Goal: Transaction & Acquisition: Purchase product/service

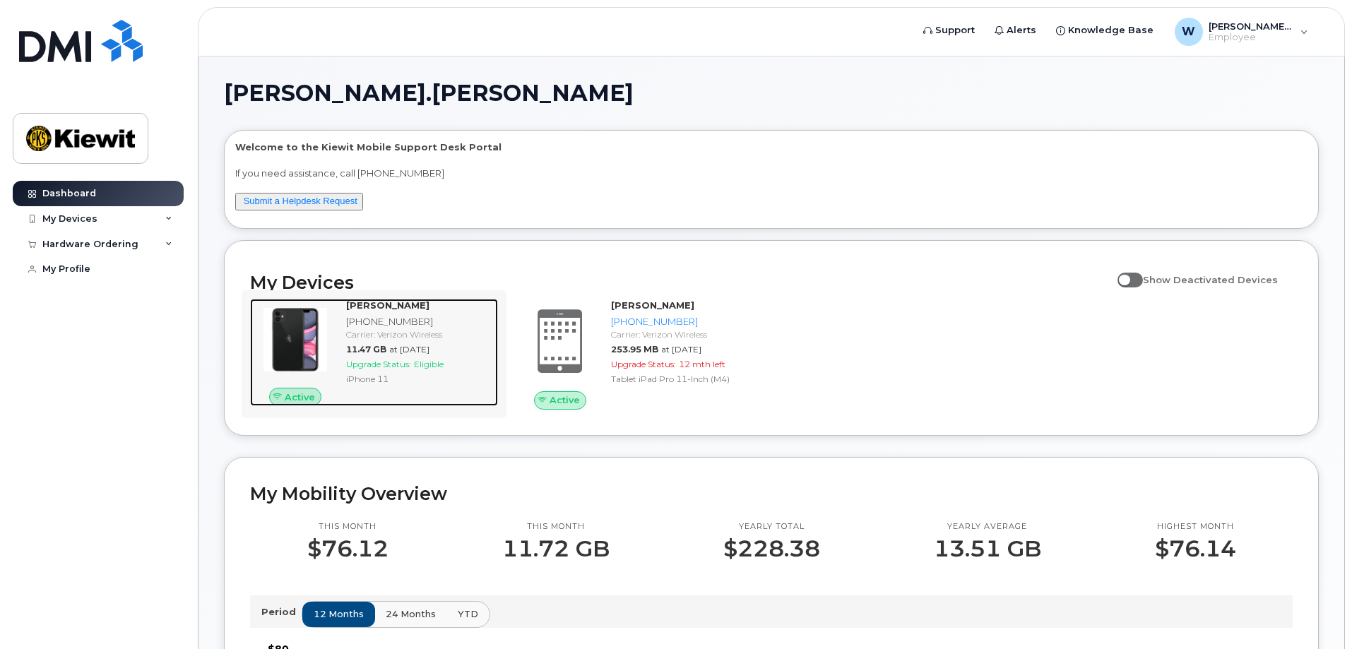
click at [365, 323] on div "[PHONE_NUMBER]" at bounding box center [419, 321] width 146 height 13
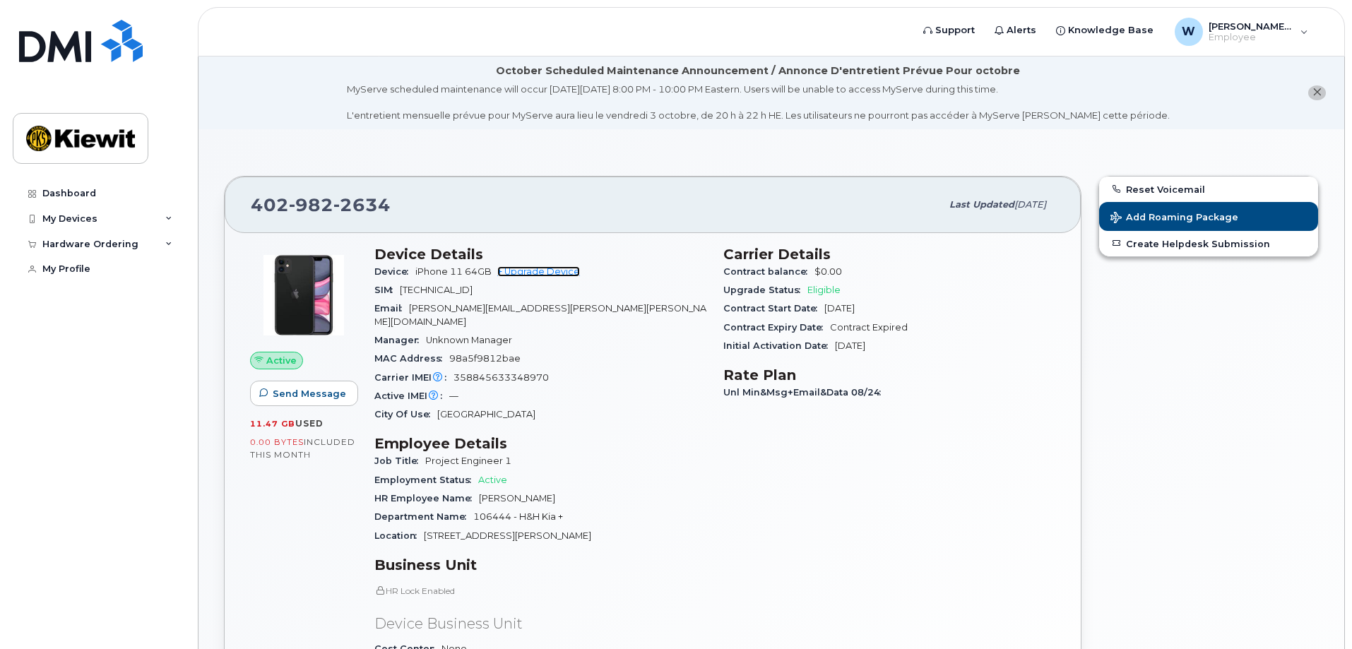
click at [549, 272] on link "+ Upgrade Device" at bounding box center [538, 271] width 83 height 11
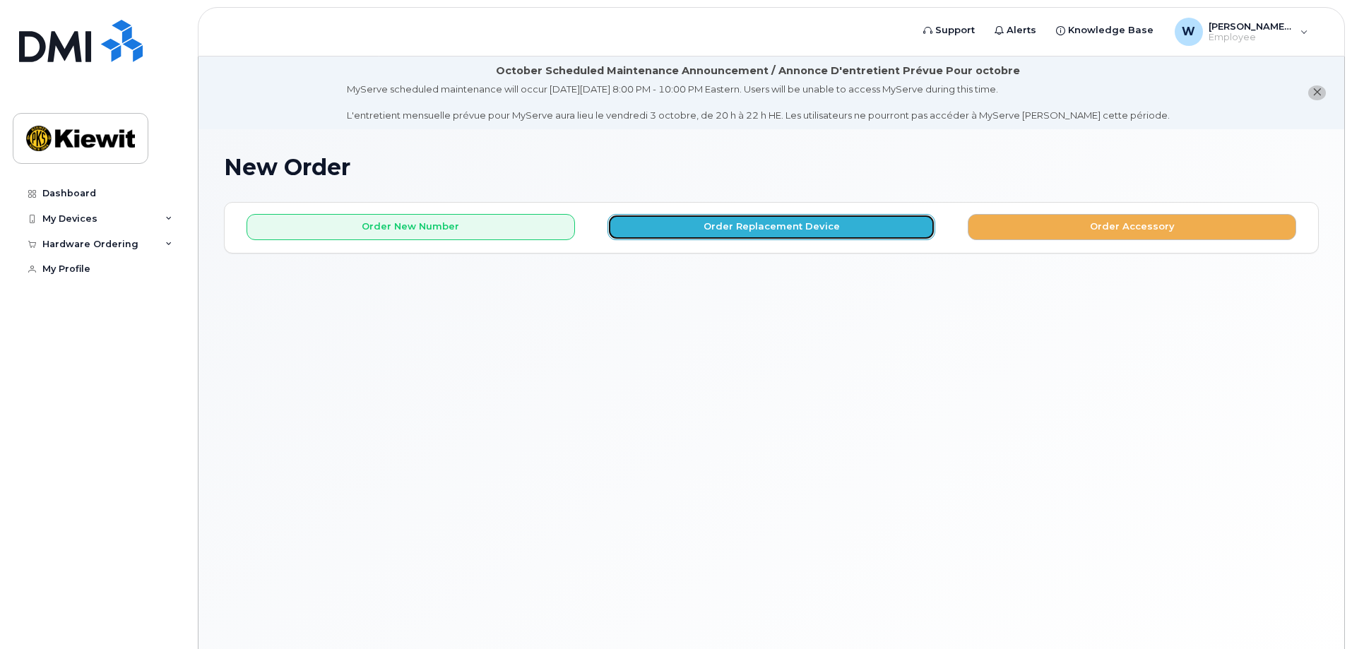
click at [709, 229] on button "Order Replacement Device" at bounding box center [771, 227] width 328 height 26
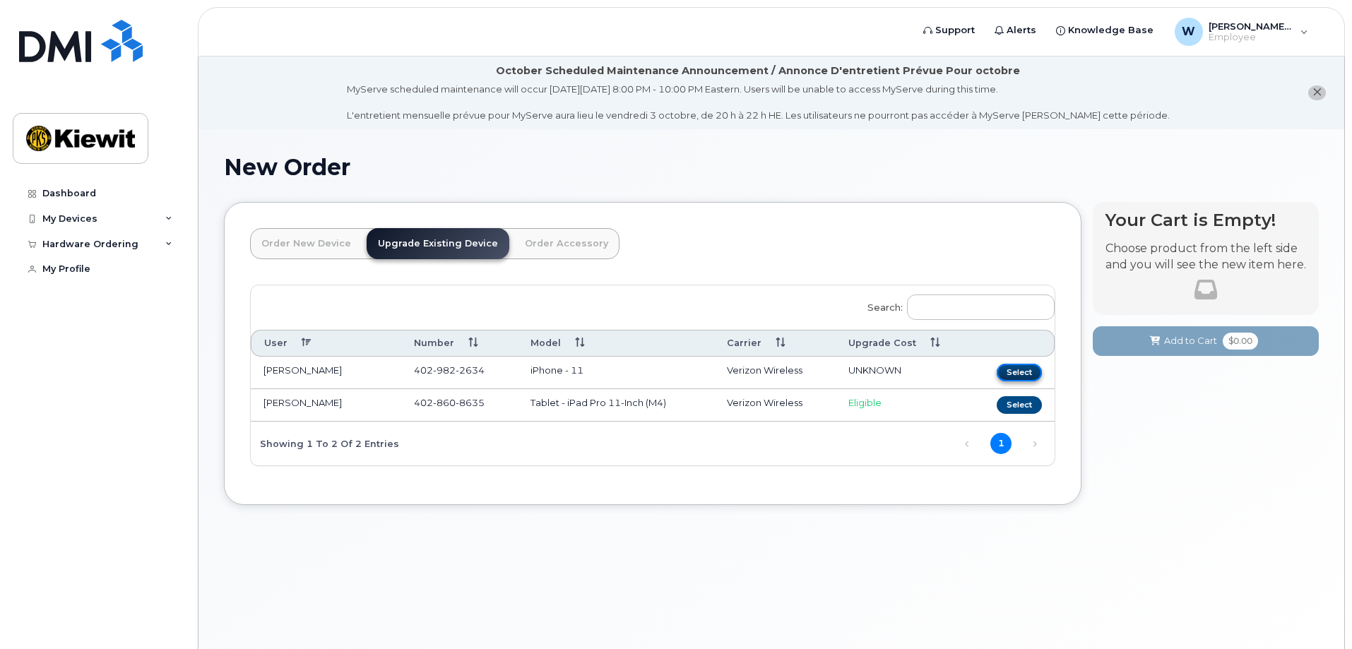
click at [1013, 373] on button "Select" at bounding box center [1018, 373] width 45 height 18
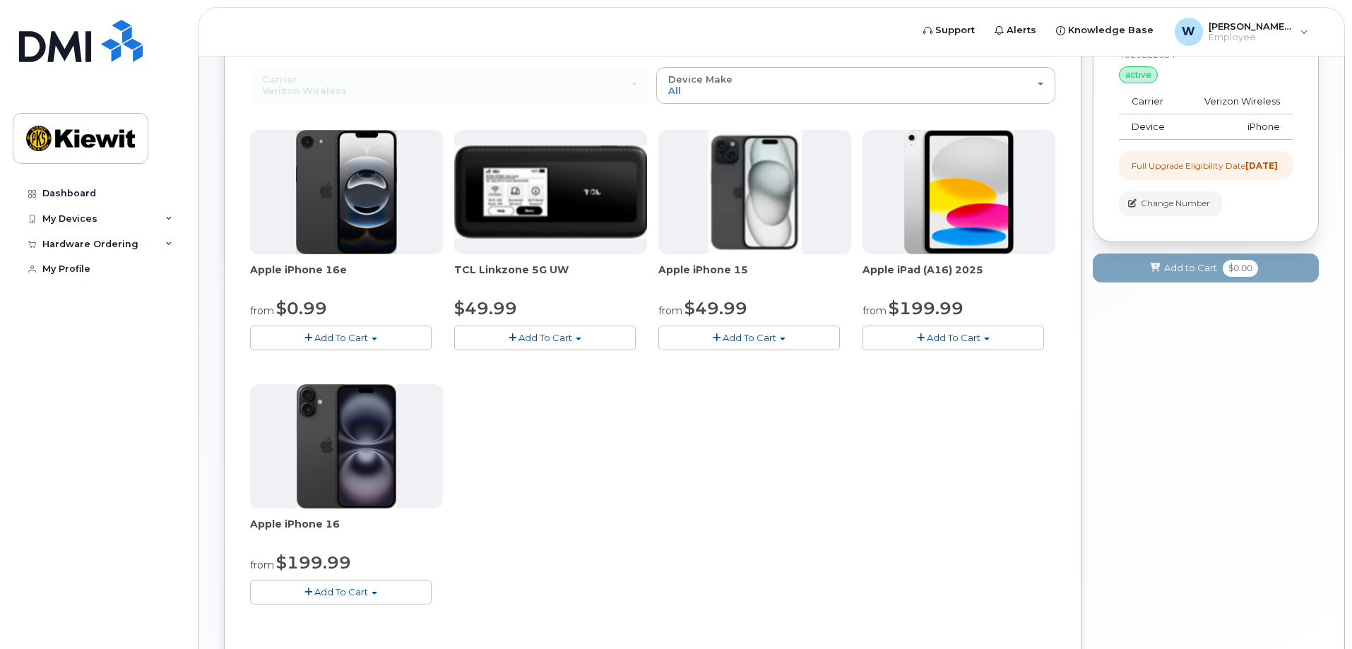
scroll to position [212, 0]
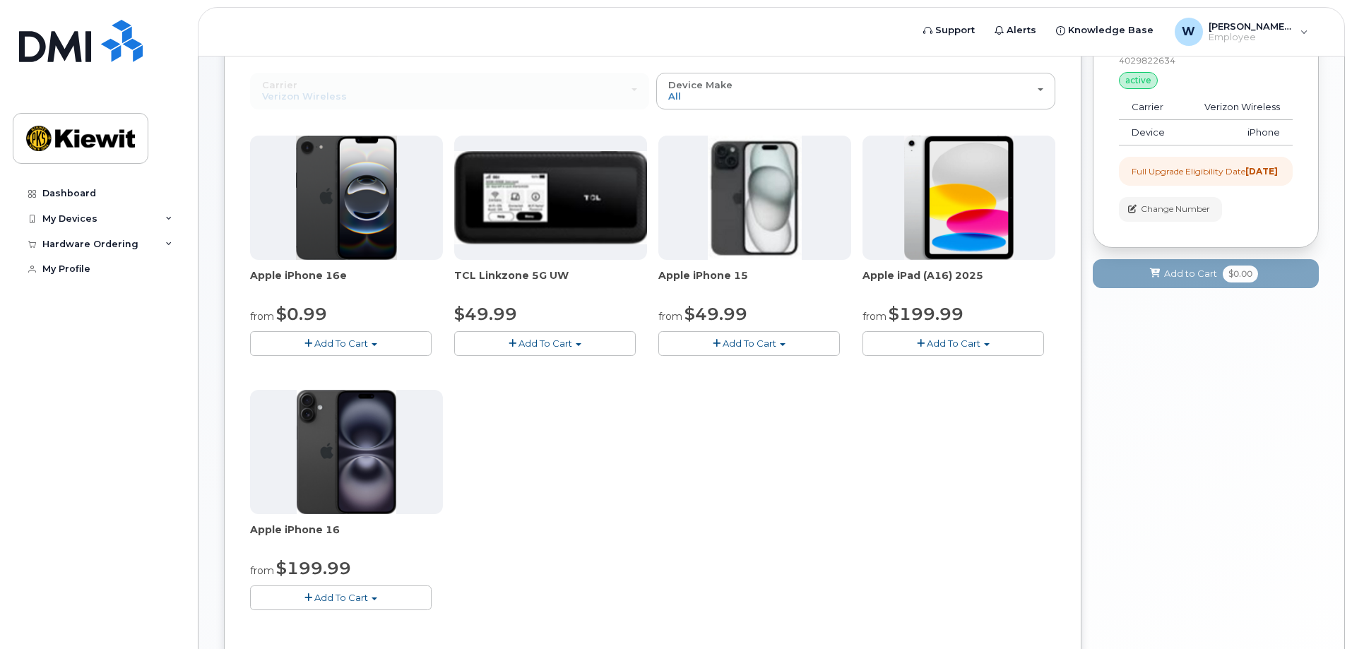
click at [310, 598] on span "button" at bounding box center [308, 597] width 8 height 9
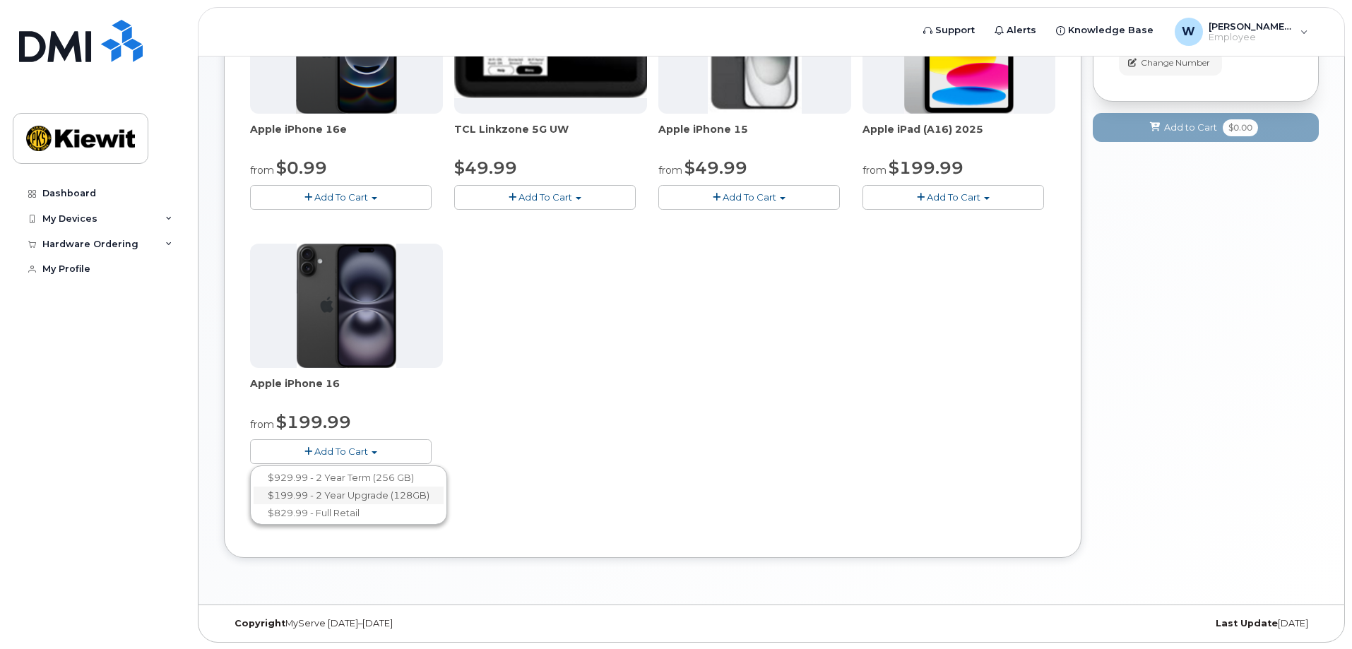
scroll to position [359, 0]
click at [415, 489] on link "$199.99 - 2 Year Upgrade (128GB)" at bounding box center [349, 495] width 190 height 18
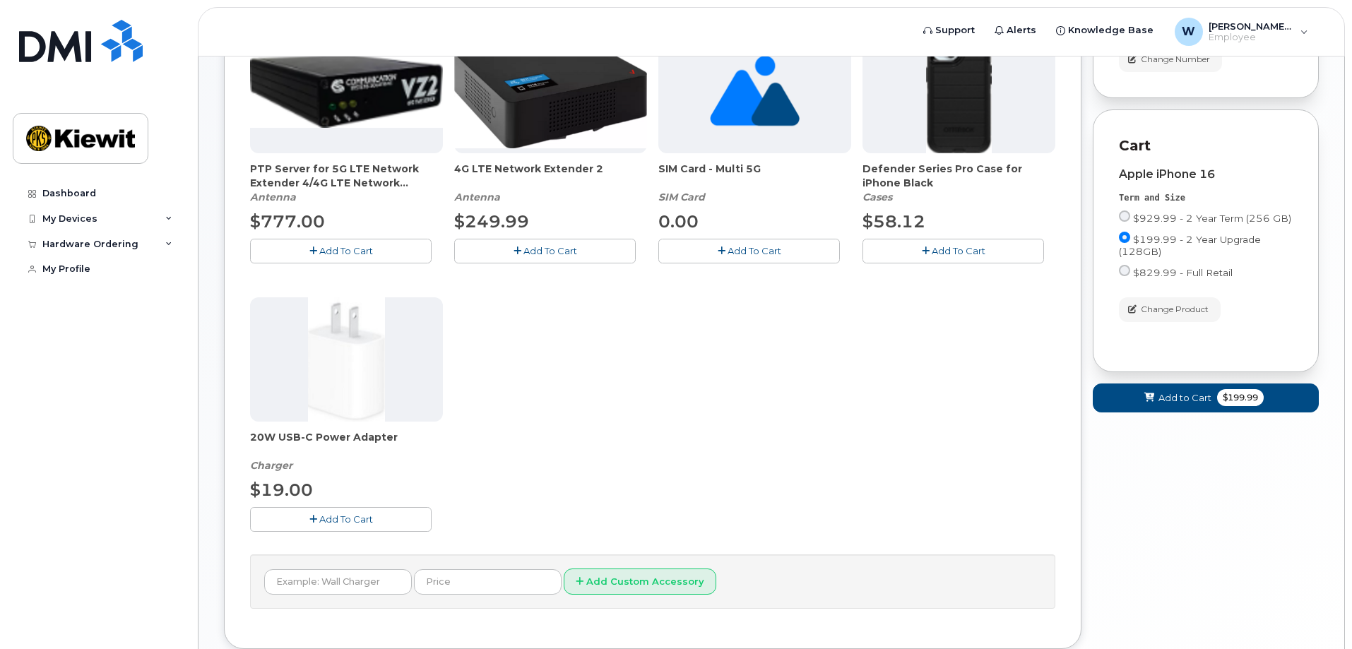
scroll to position [429, 0]
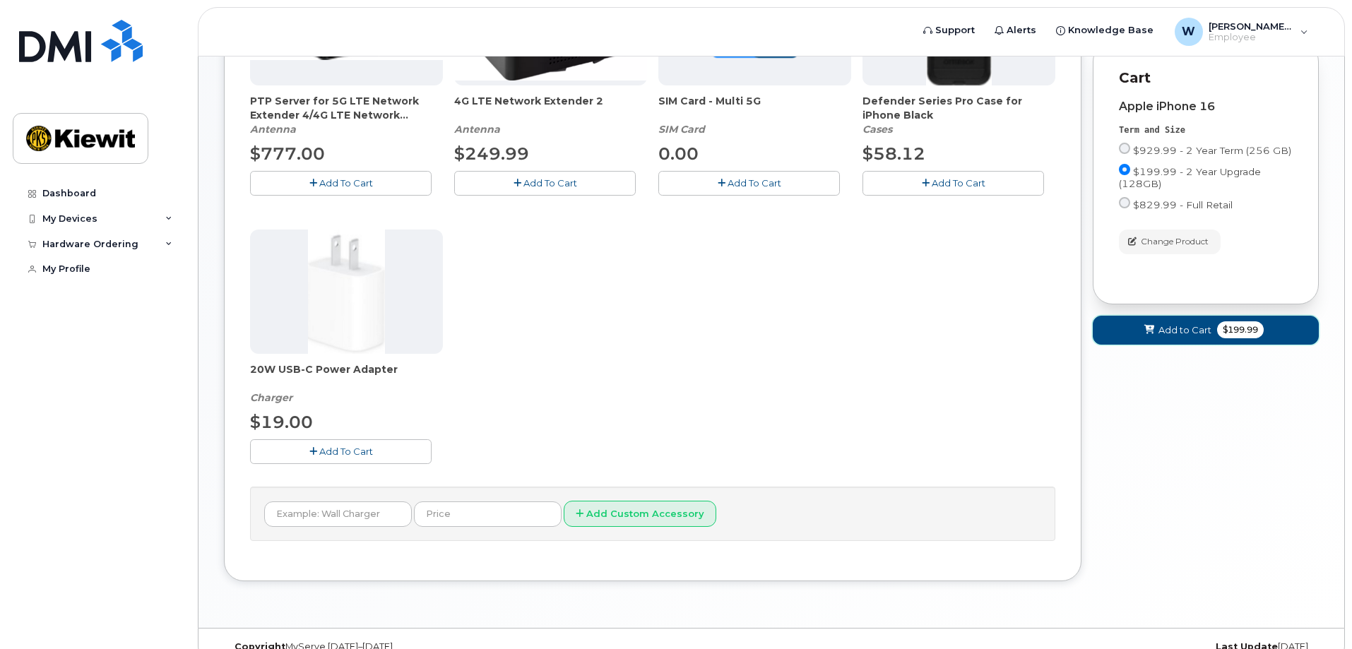
click at [1199, 337] on span "Add to Cart" at bounding box center [1184, 329] width 53 height 13
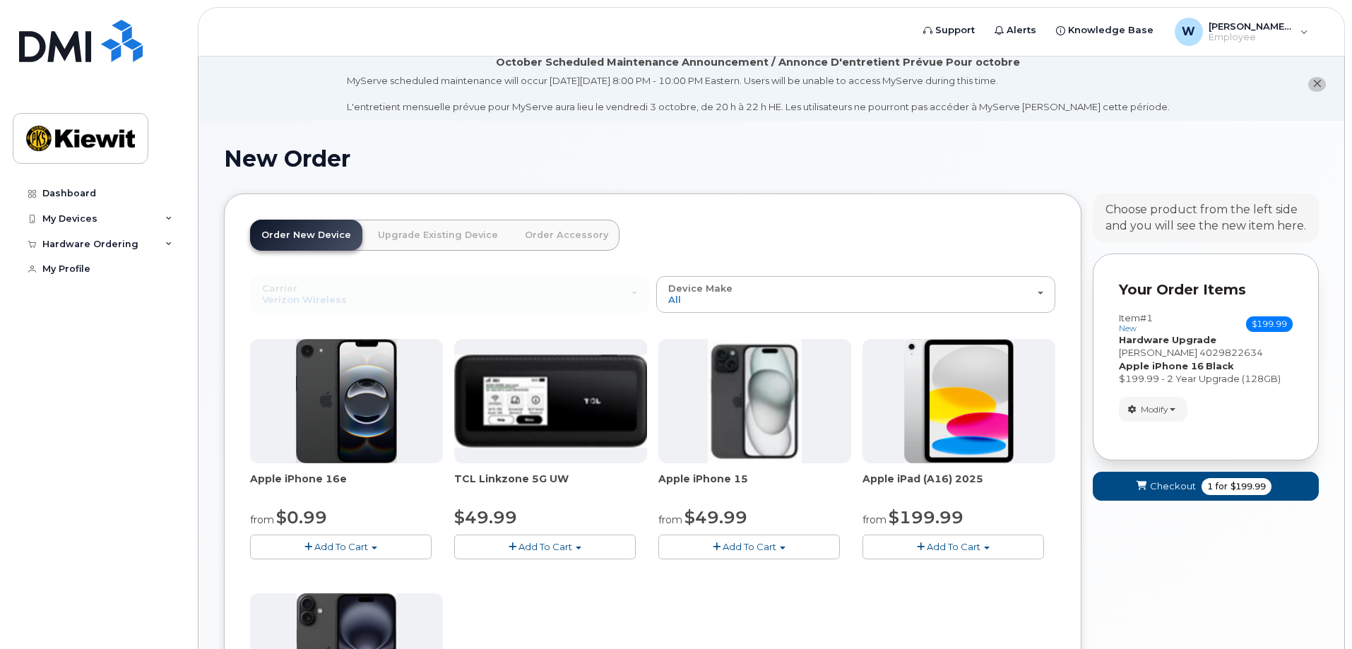
scroll to position [0, 0]
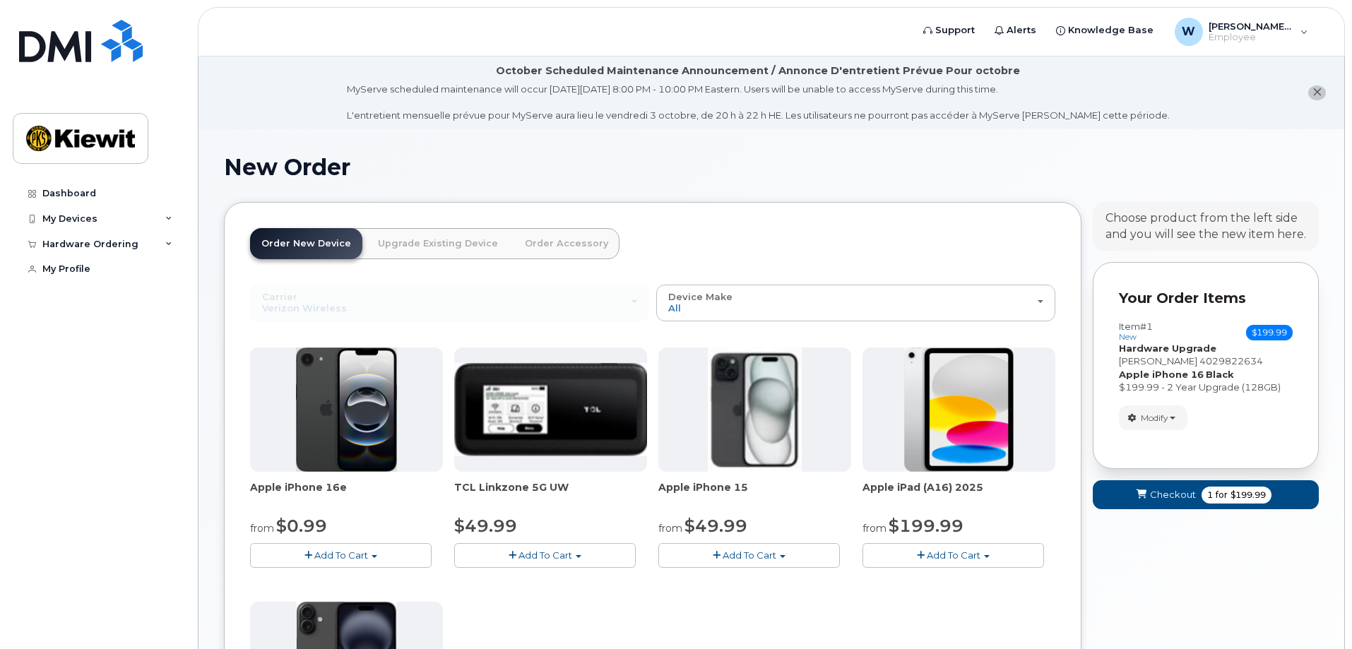
click at [559, 240] on link "Order Accessory" at bounding box center [566, 243] width 106 height 31
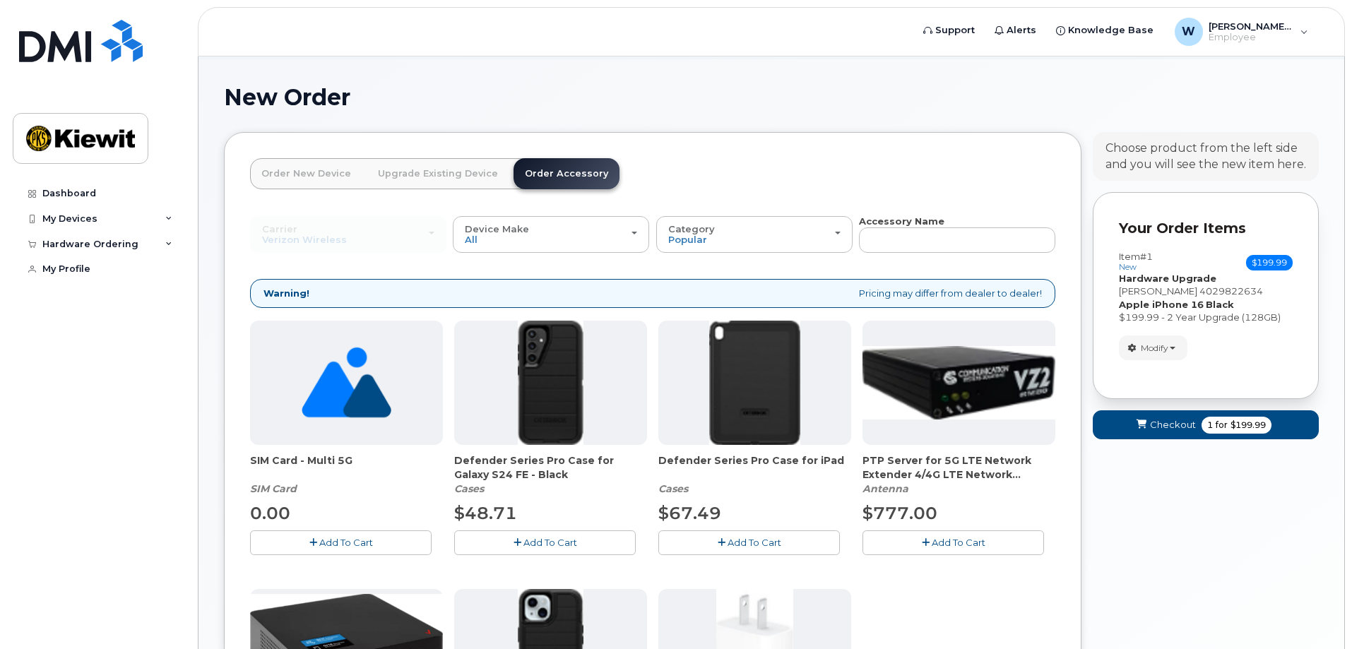
scroll to position [30, 0]
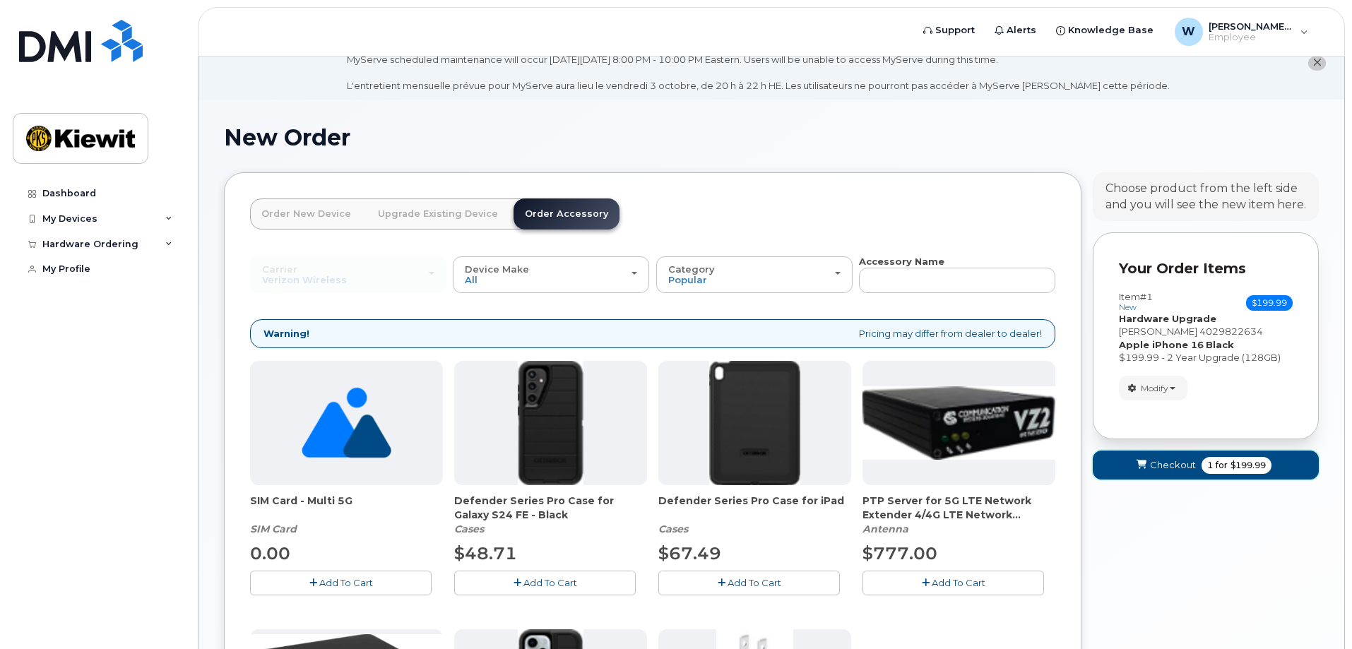
click at [1150, 478] on button "Checkout 1 for $199.99" at bounding box center [1206, 465] width 226 height 29
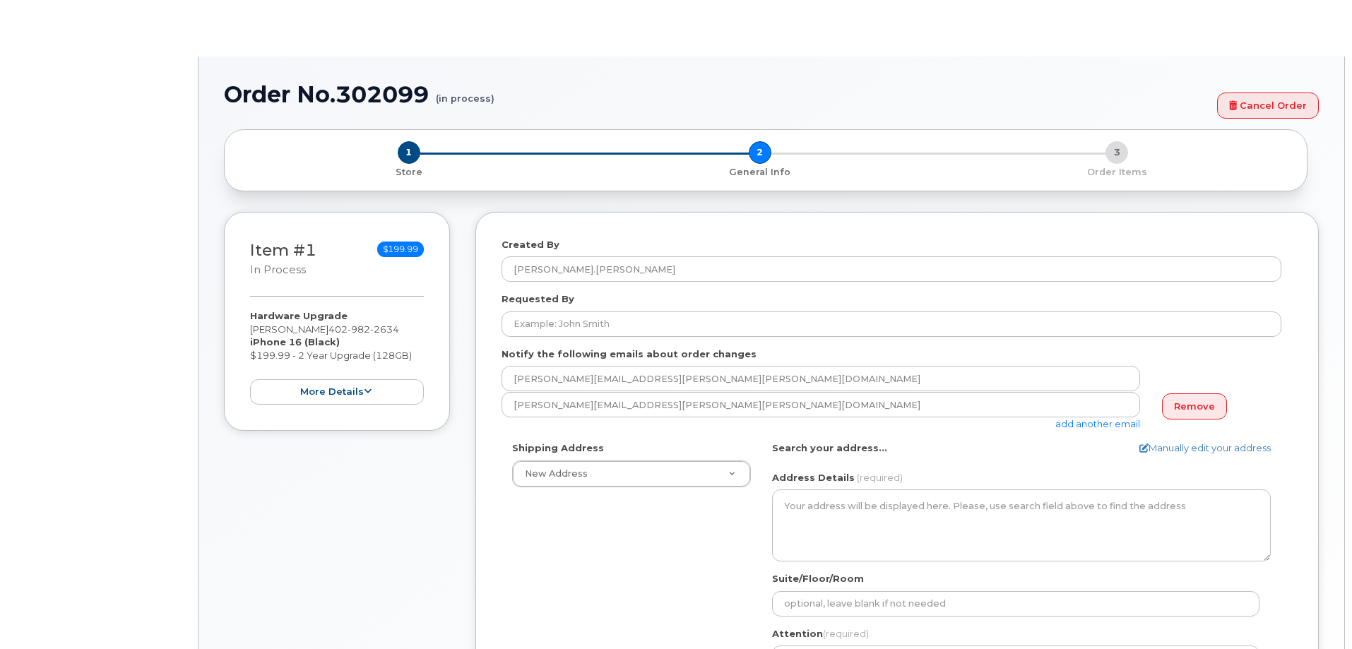
select select
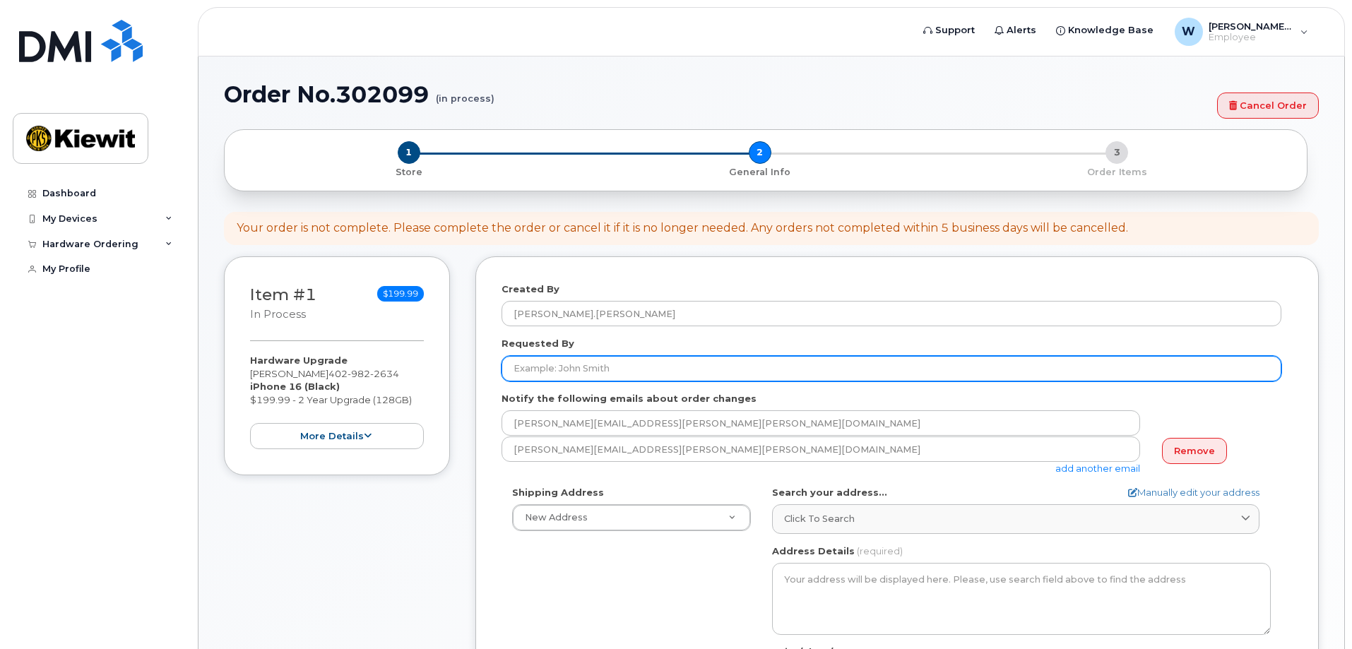
click at [554, 369] on input "Requested By" at bounding box center [891, 368] width 780 height 25
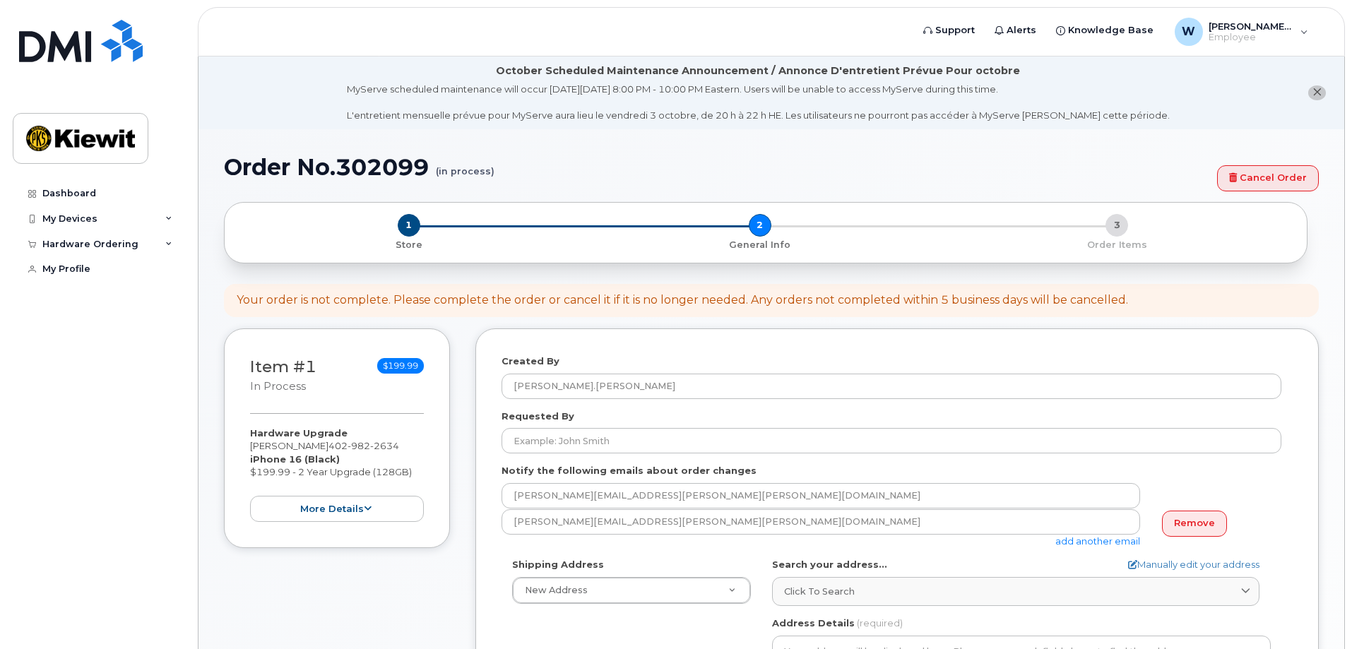
drag, startPoint x: 472, startPoint y: 459, endPoint x: 480, endPoint y: 460, distance: 7.8
click at [474, 460] on div "Item #1 in process $199.99 Hardware Upgrade Wyatt Feldhacker 402 982 2634 iPhon…" at bounding box center [771, 647] width 1095 height 638
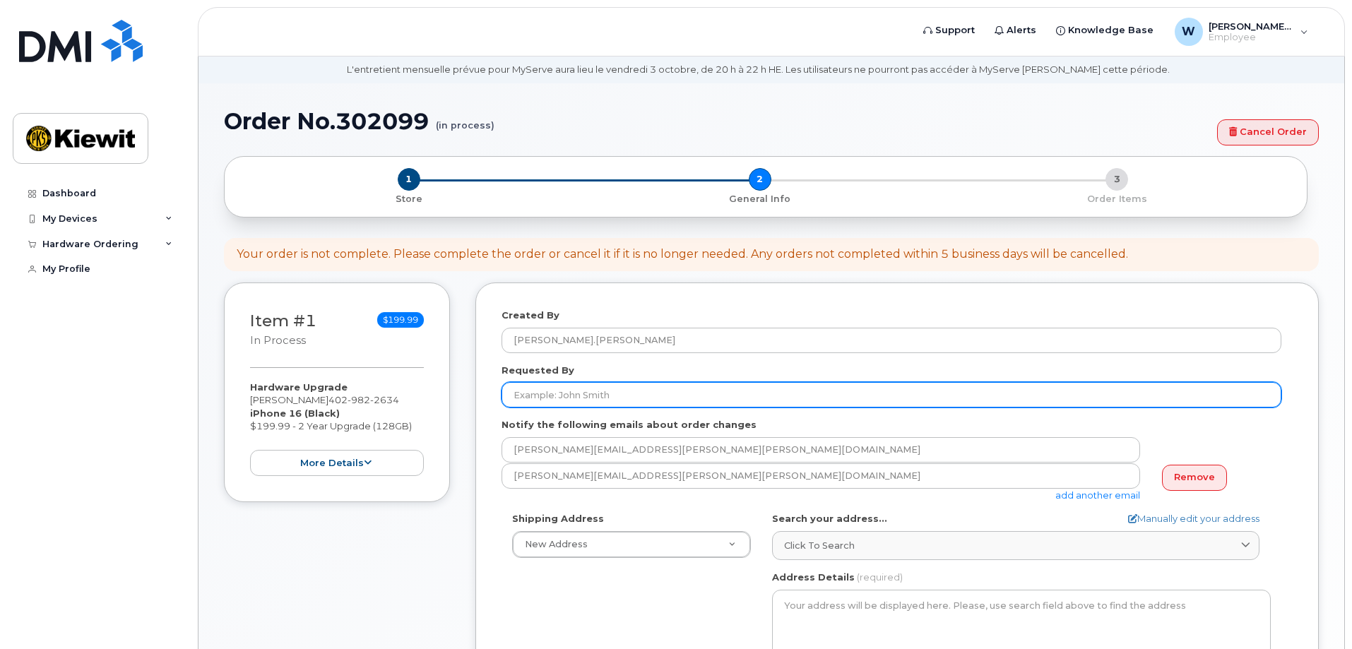
scroll to position [71, 0]
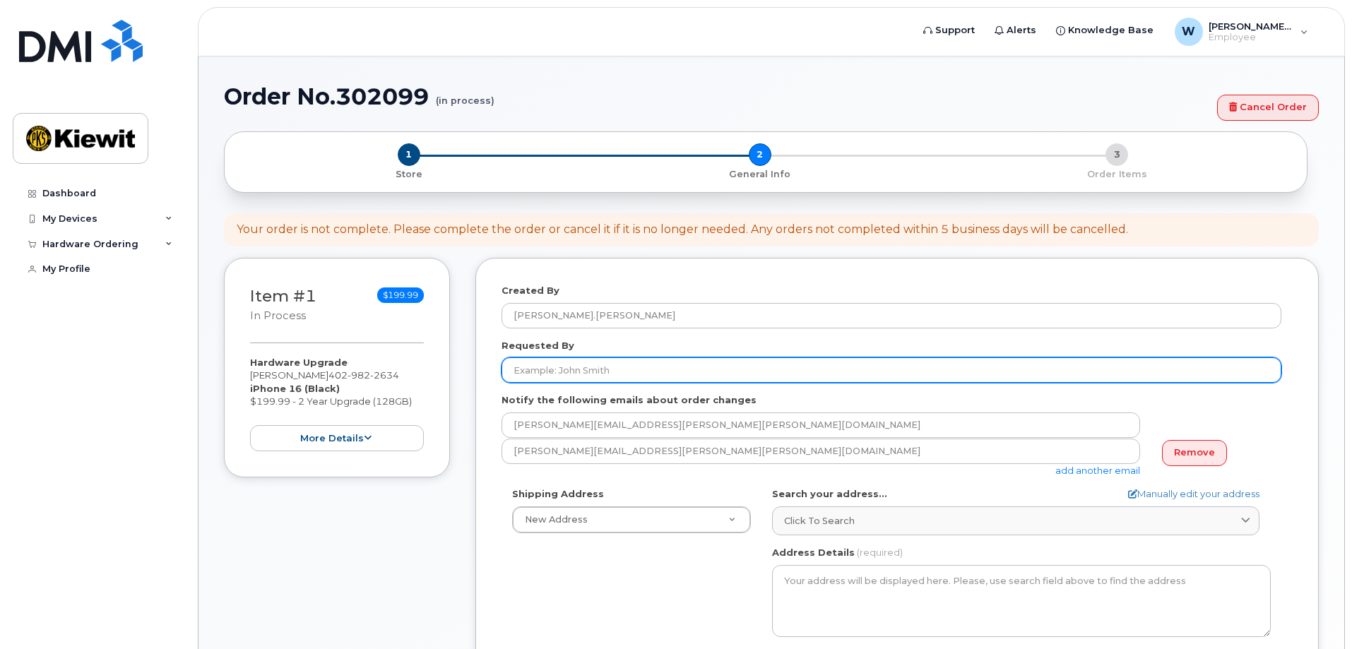
click at [563, 374] on input "Requested By" at bounding box center [891, 369] width 780 height 25
type input "wyatt feldhacker"
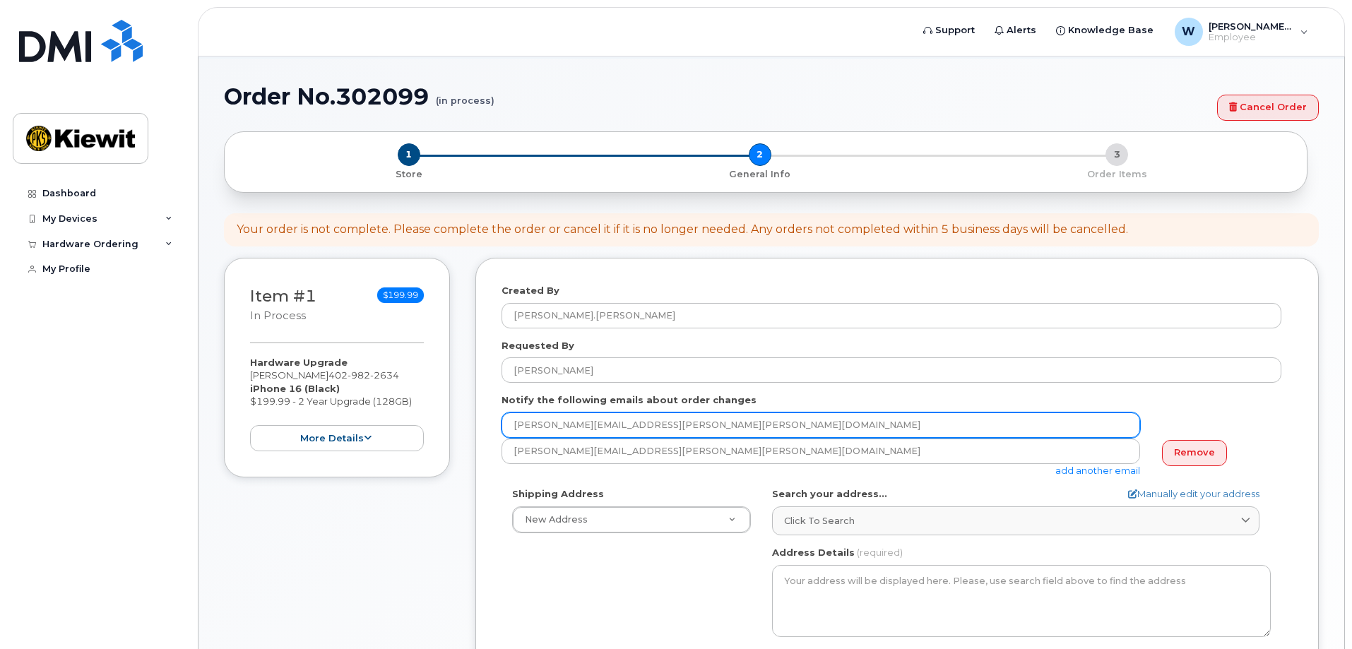
type input "wyatt.feldhacker@kiewit.com"
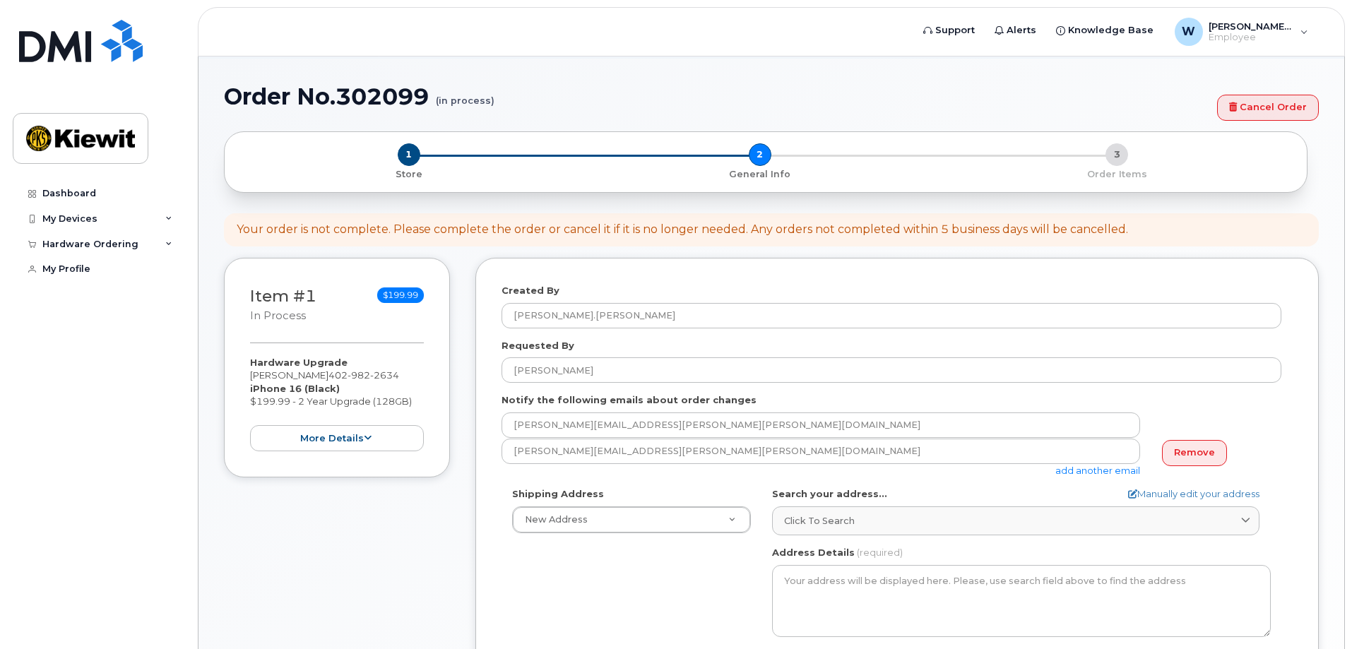
type input "1550 Mike Fahey Street"
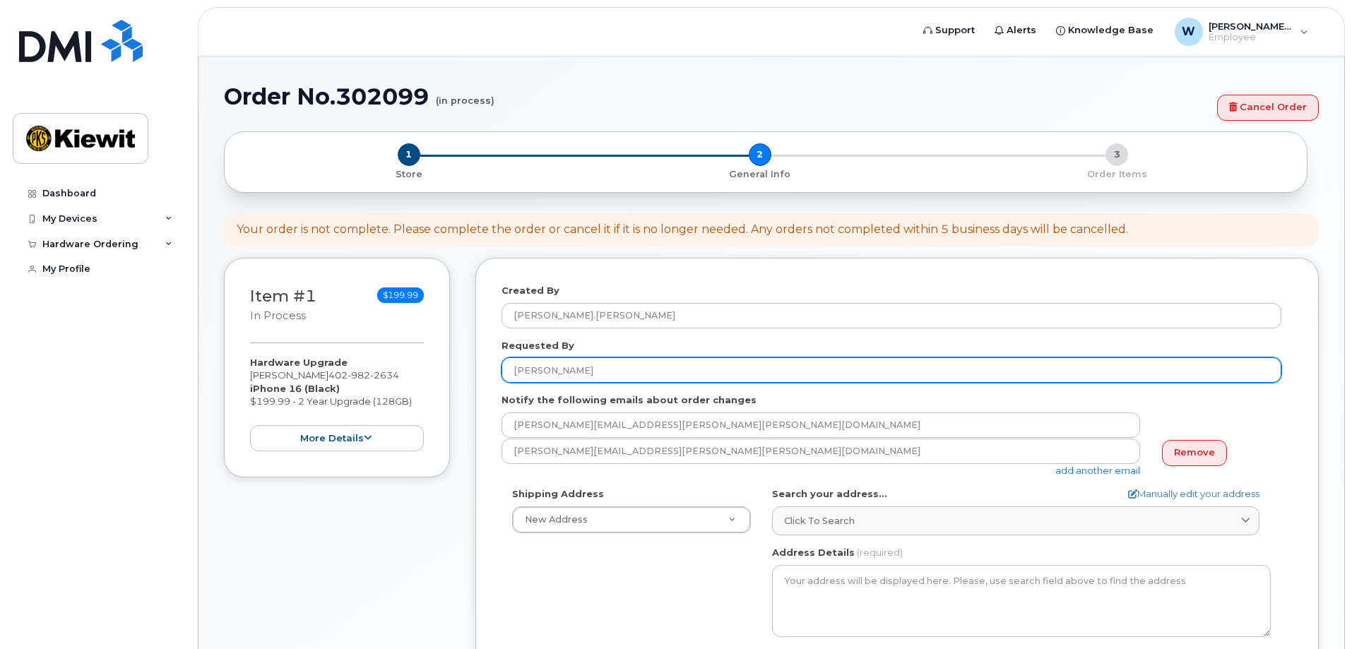
select select
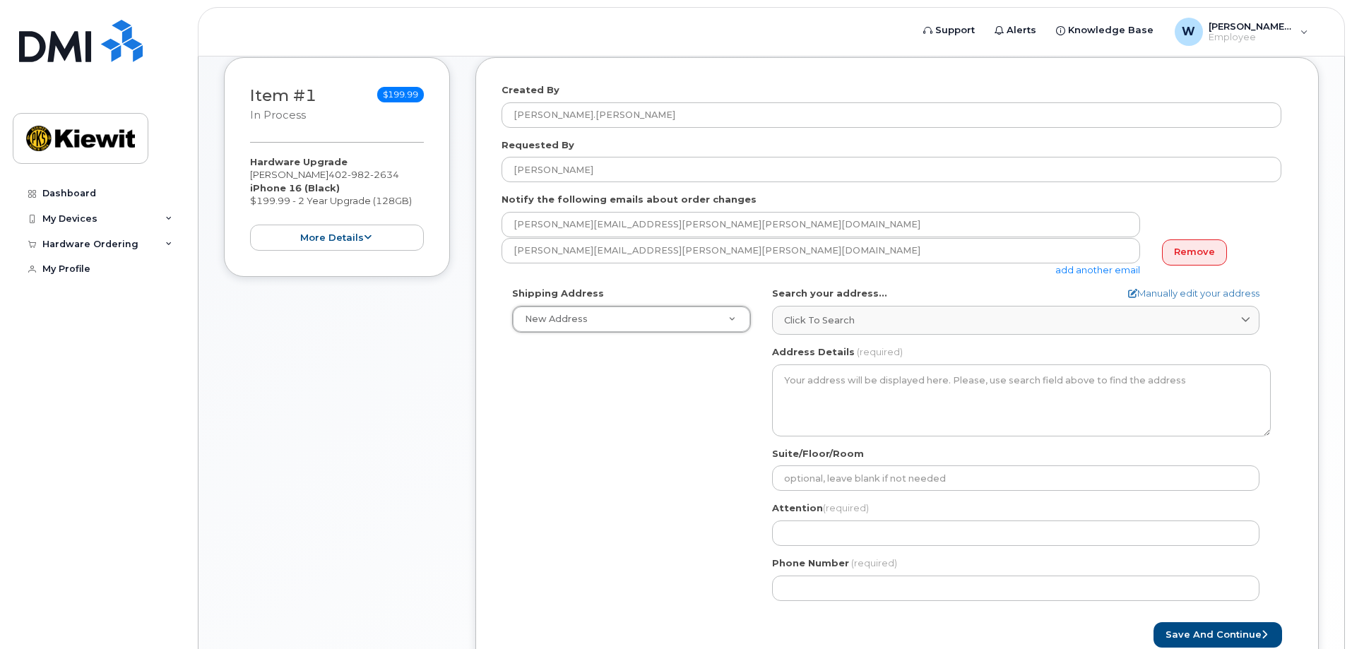
scroll to position [282, 0]
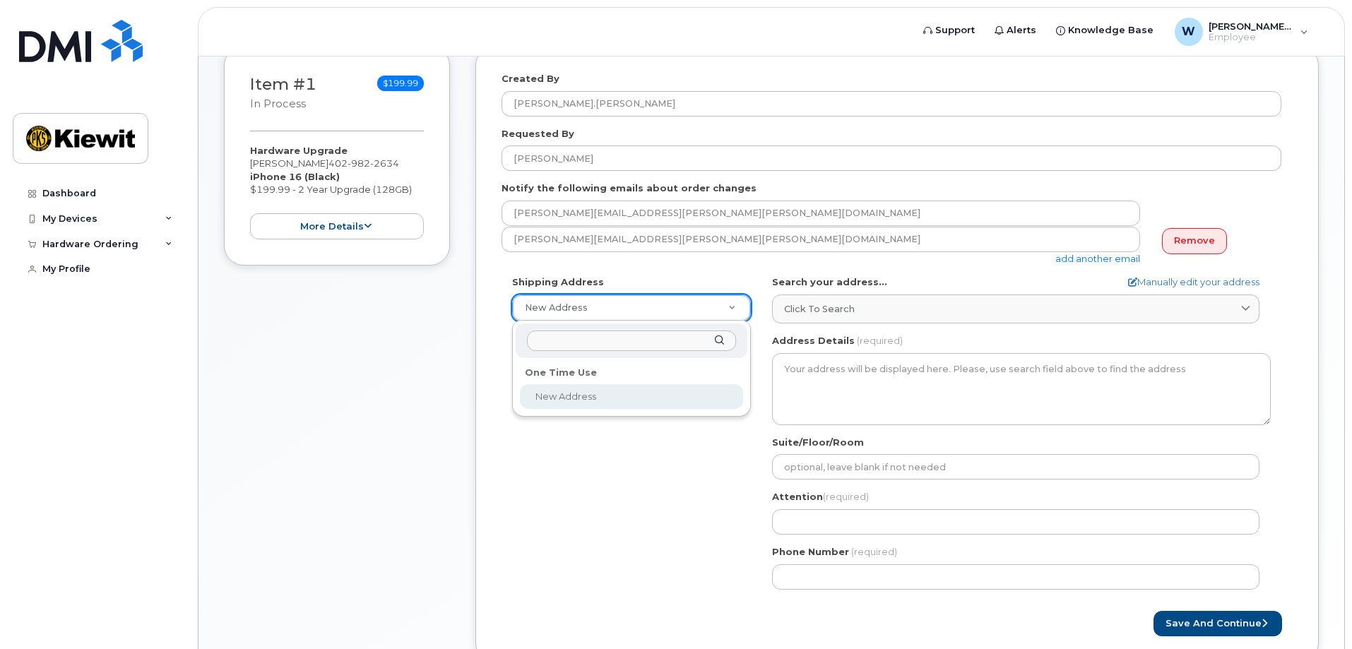
click at [630, 343] on input "text" at bounding box center [631, 341] width 209 height 20
type input "1"
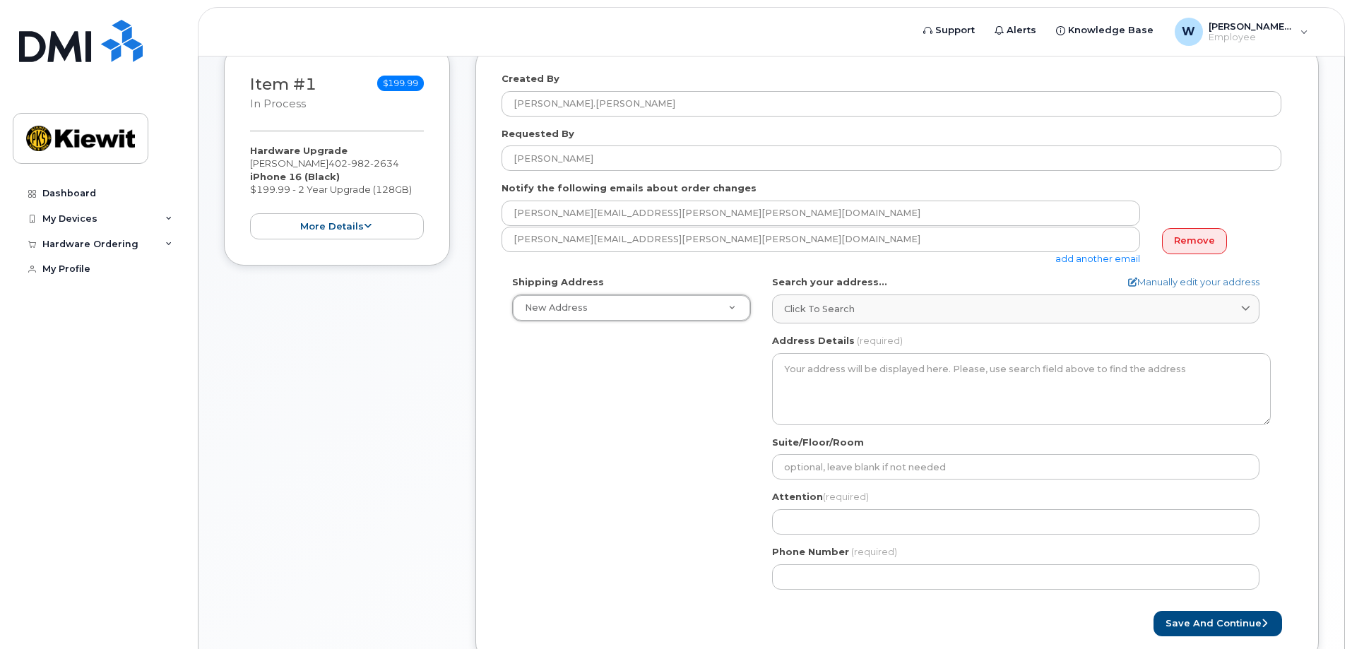
click at [852, 311] on span "Click to search" at bounding box center [819, 308] width 71 height 13
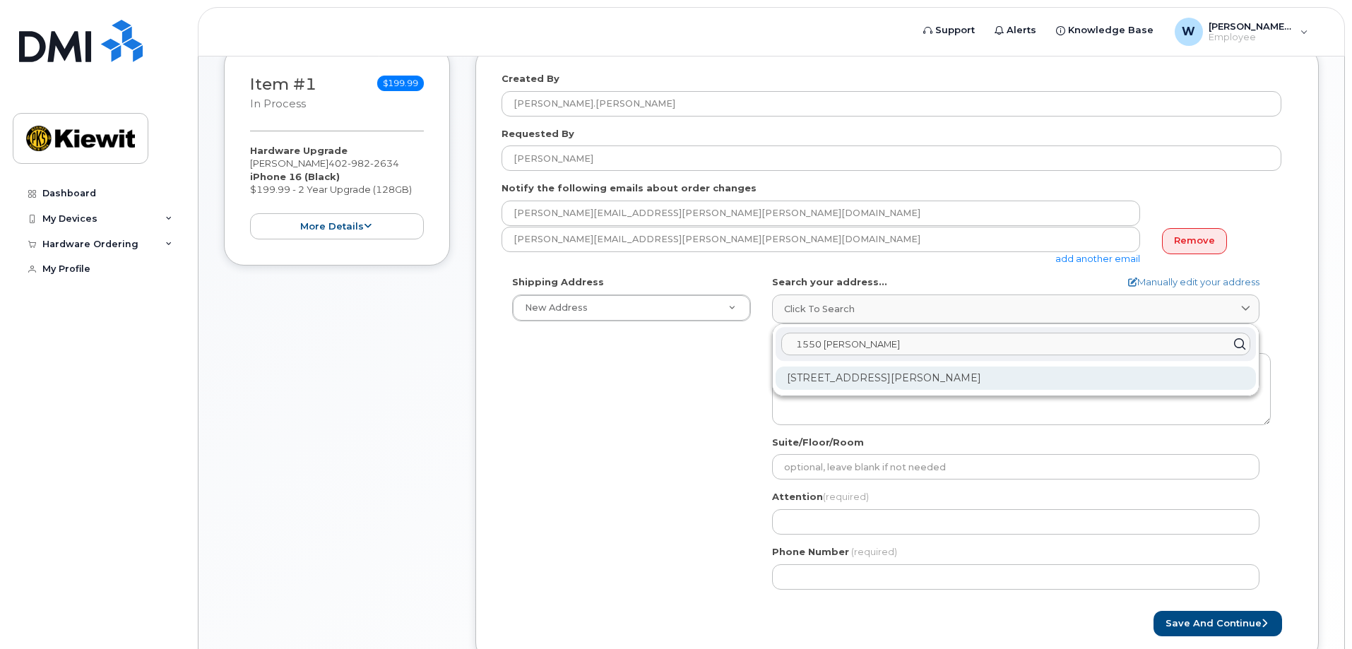
type input "1550 mike fahey"
click at [871, 374] on div "1550 Mike Fahey St Omaha NE 68102-4722" at bounding box center [1015, 378] width 480 height 23
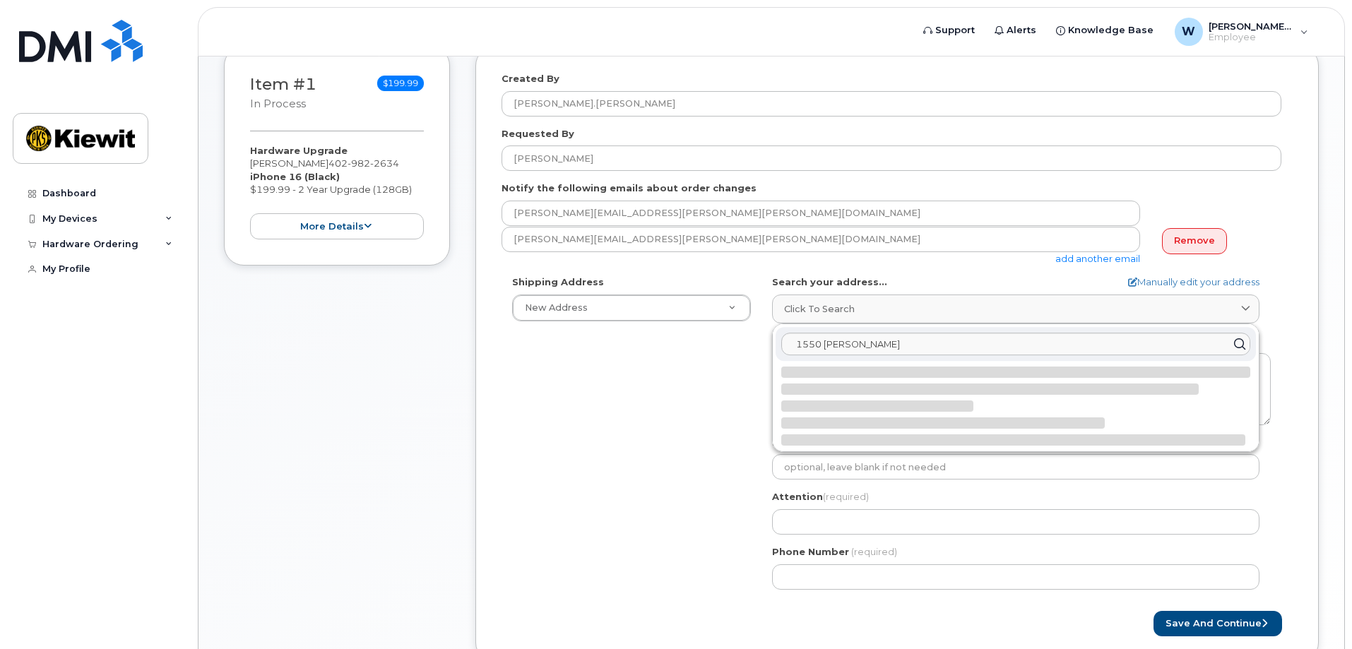
select select
type textarea "1550 Mike Fahey St OMAHA NE 68102-4722 UNITED STATES"
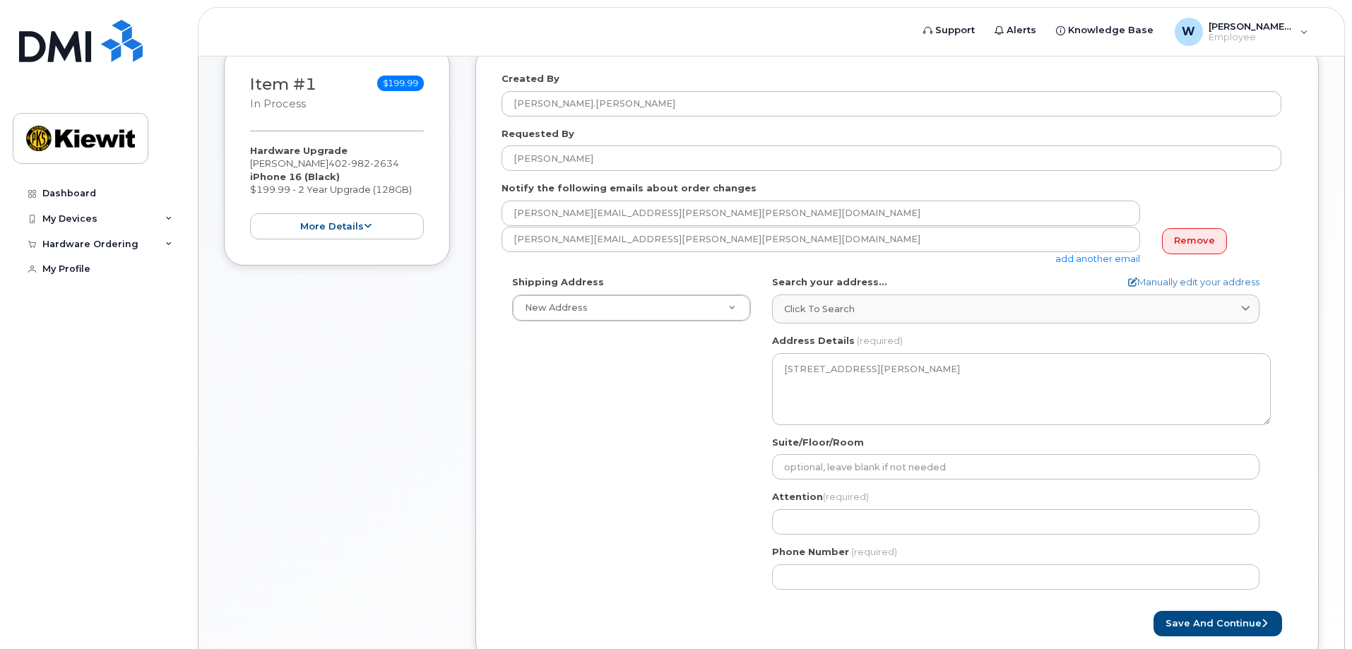
click at [695, 385] on div "Shipping Address New Address New Address NE Omaha Search your address... Manual…" at bounding box center [891, 437] width 780 height 324
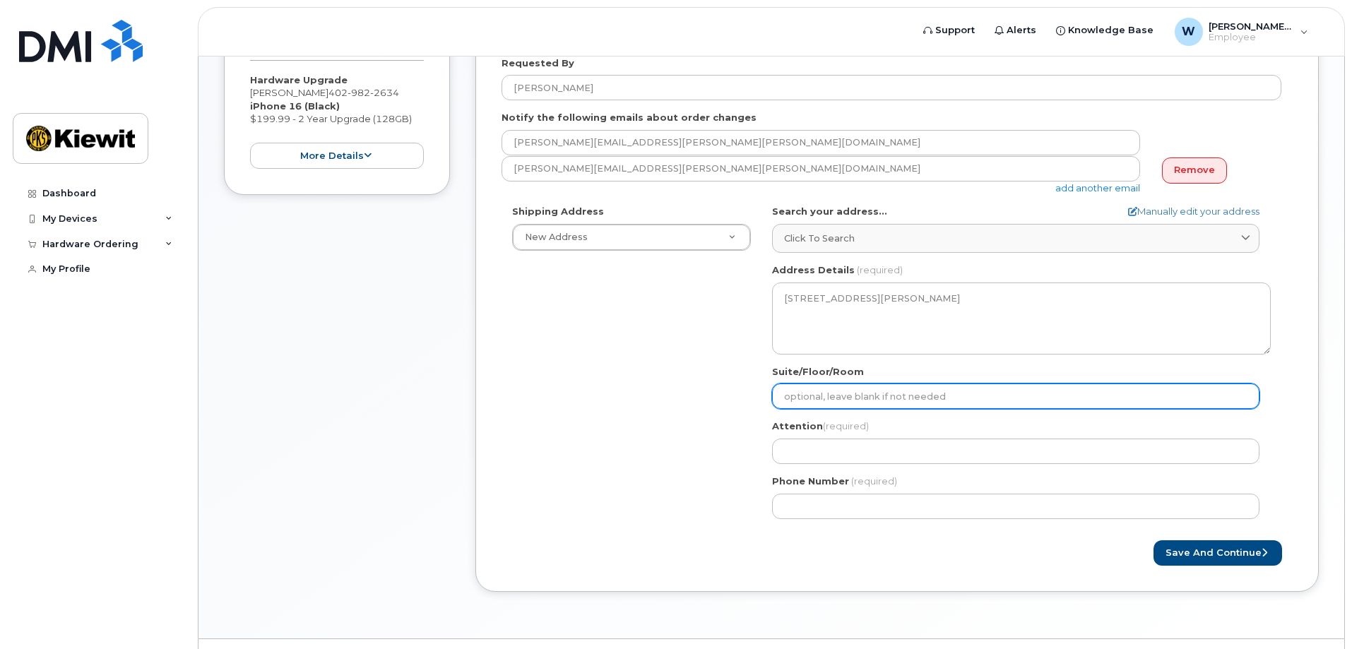
click at [787, 395] on input "Suite/Floor/Room" at bounding box center [1015, 395] width 487 height 25
select select
type input "m"
select select
type input "ma"
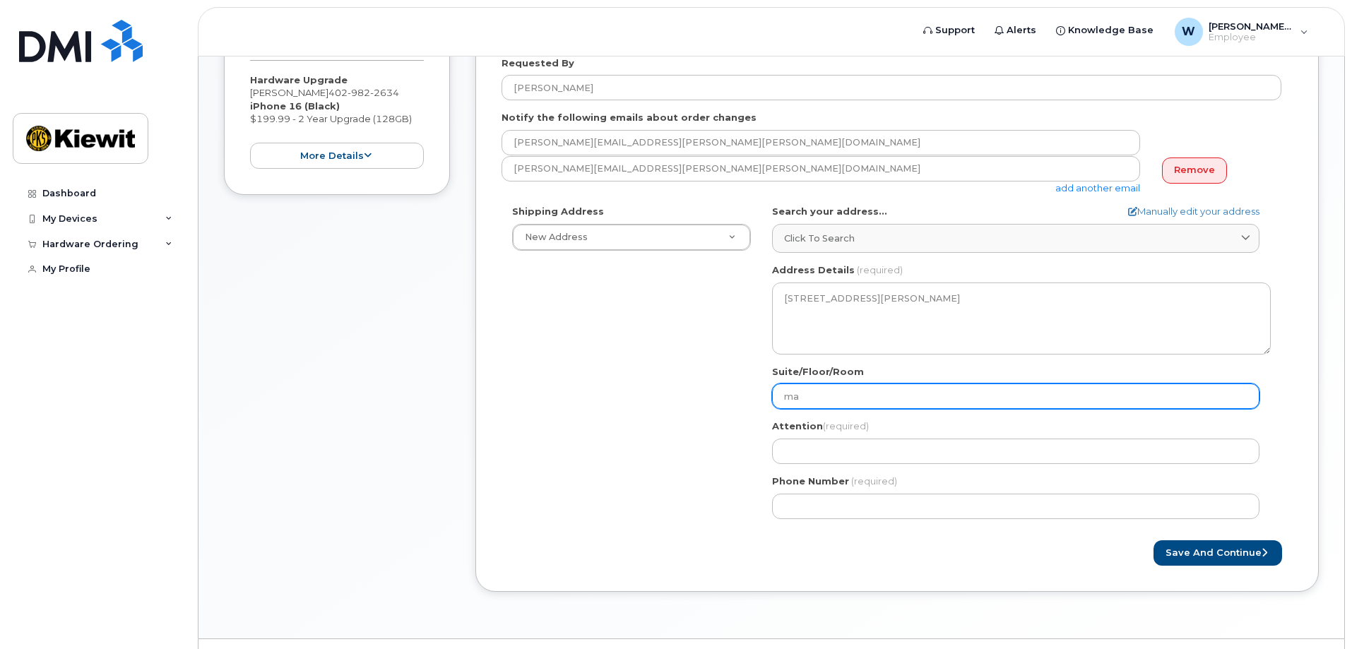
select select
type input "mai"
select select
type input "mail"
select select
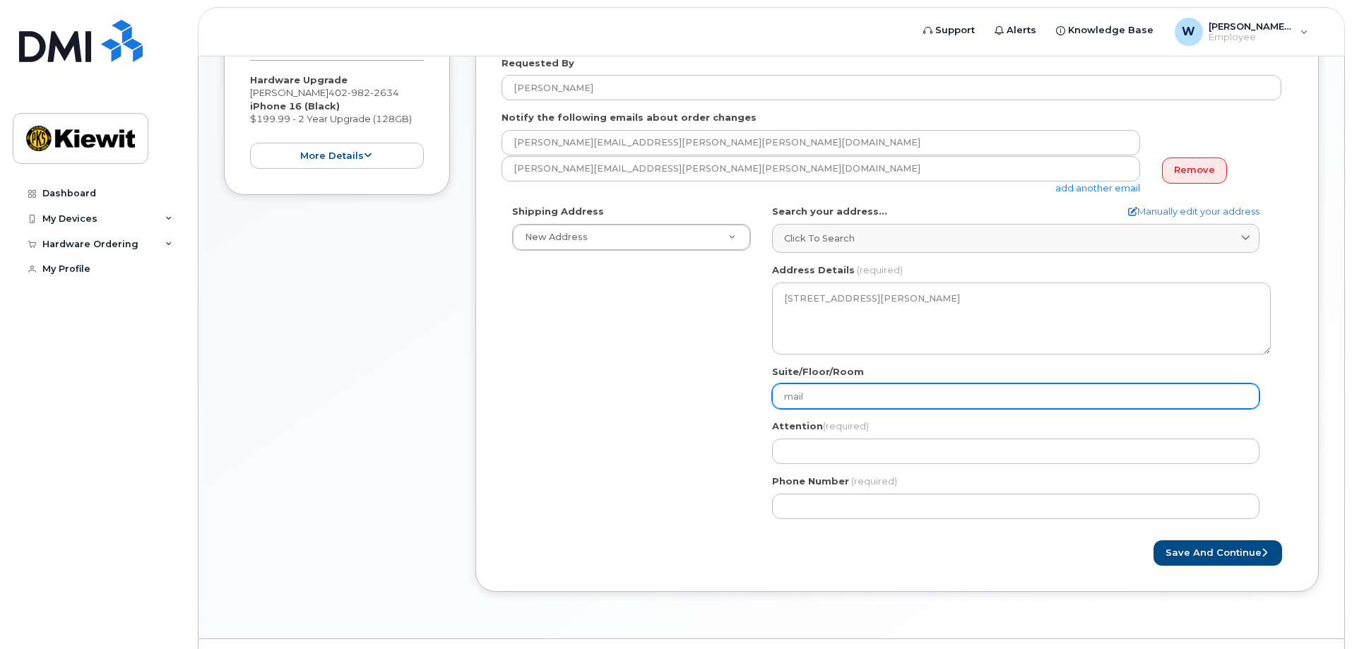
type input "mail r"
select select
type input "mail ro"
select select
type input "mail roo"
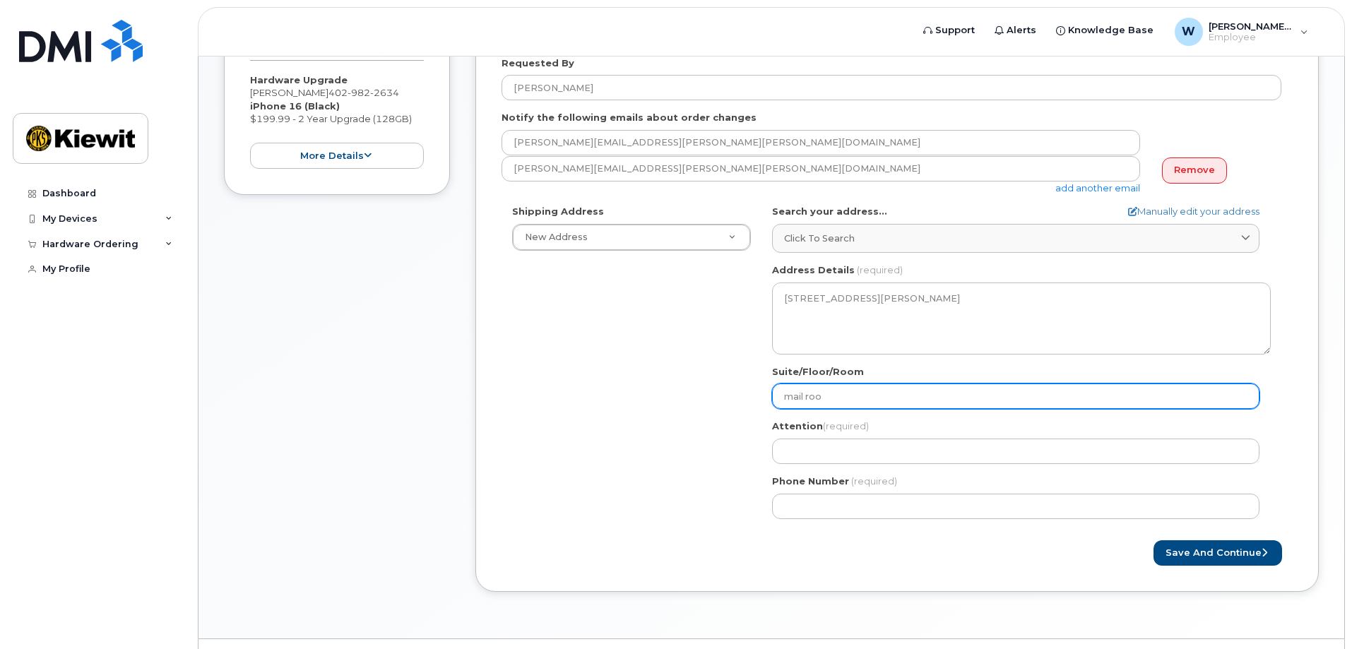
select select
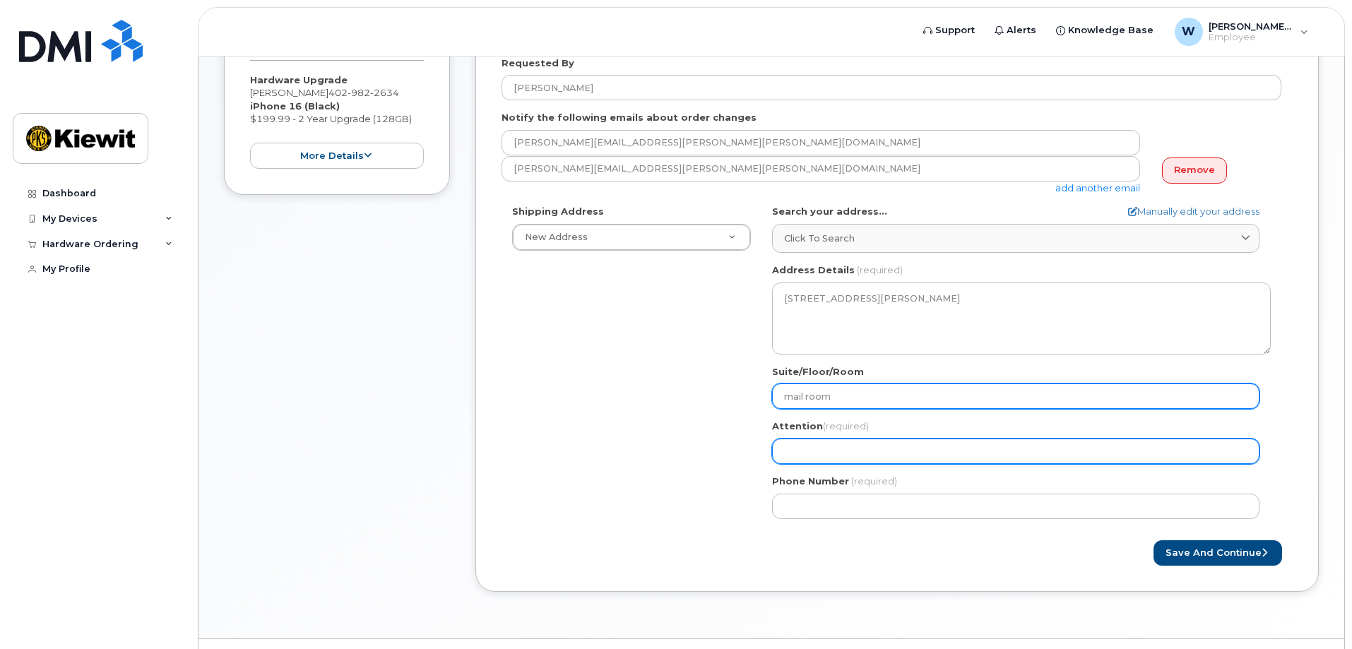
type input "mail room"
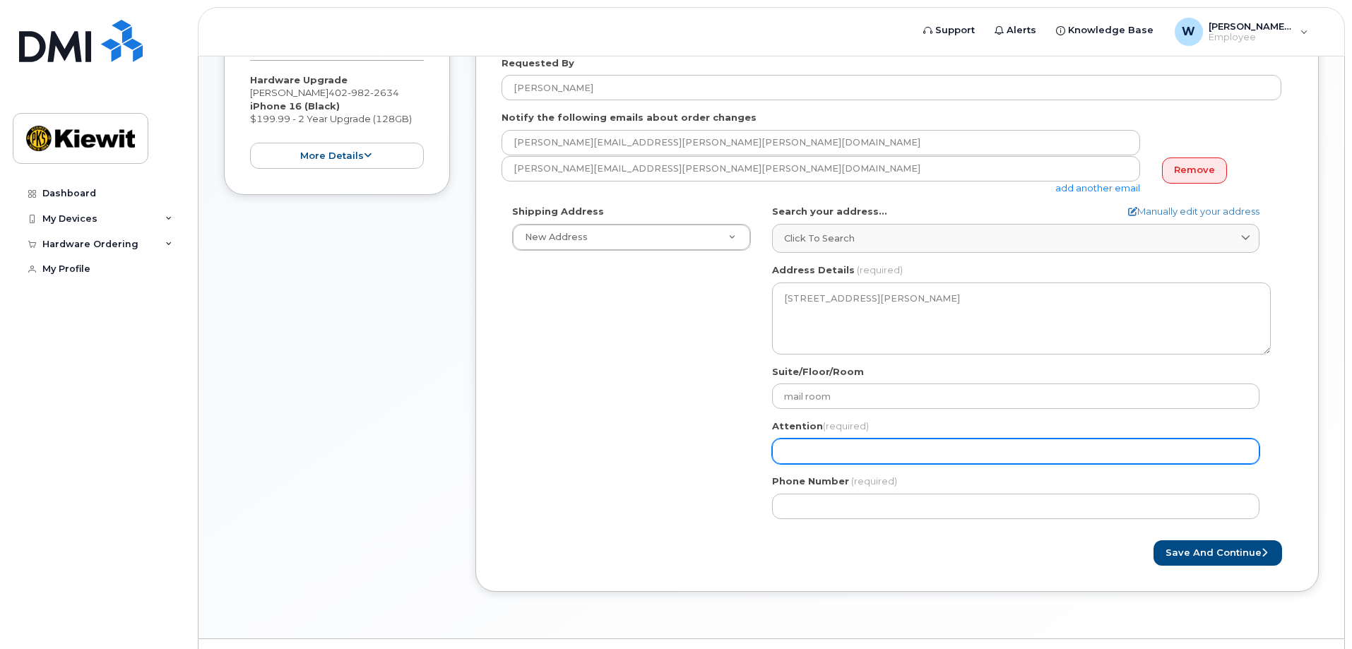
click at [828, 449] on input "Attention (required)" at bounding box center [1015, 451] width 487 height 25
select select
type input "w"
select select
type input "wy"
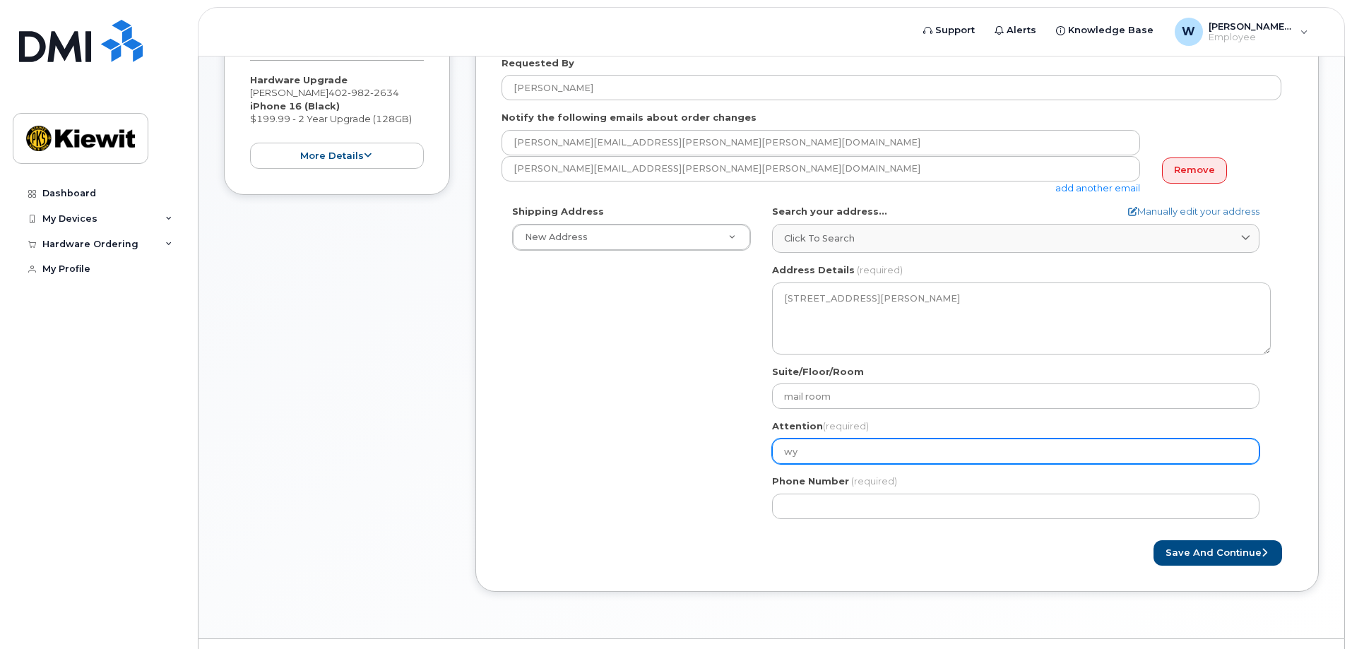
select select
type input "wya"
select select
type input "wyat"
select select
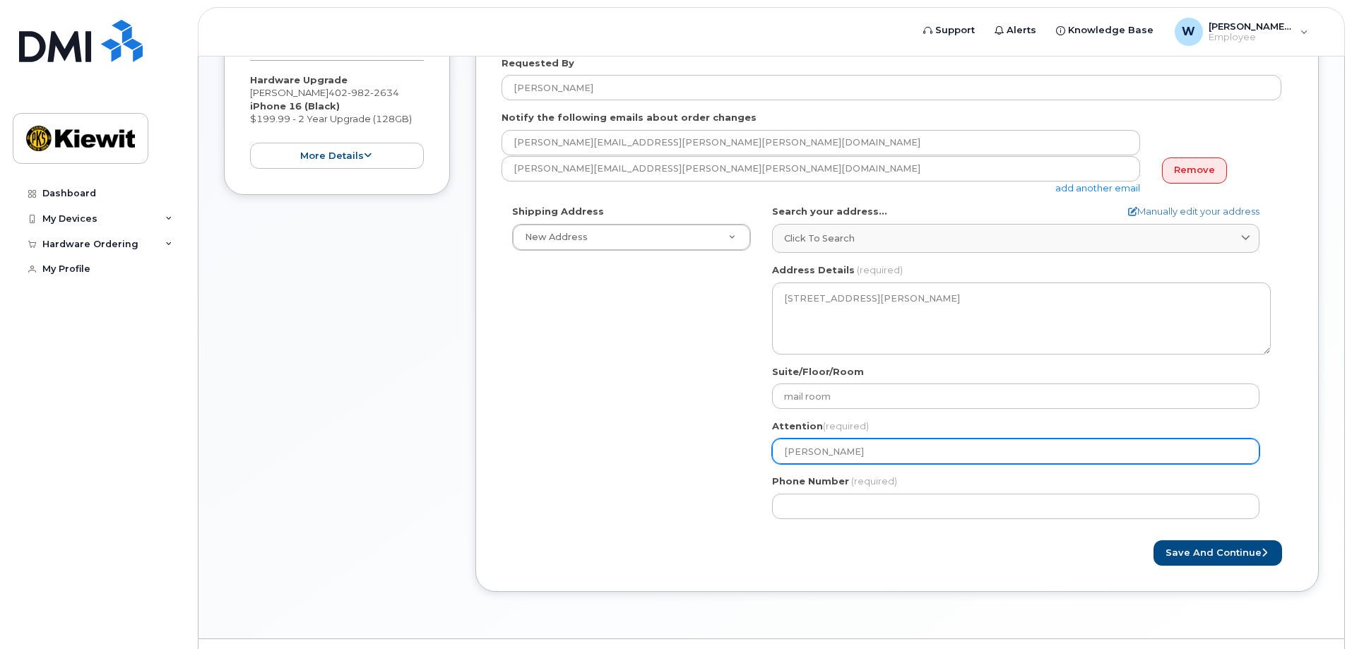
type input "wyatt"
select select
type input "wyatt f"
select select
type input "wyatt fe"
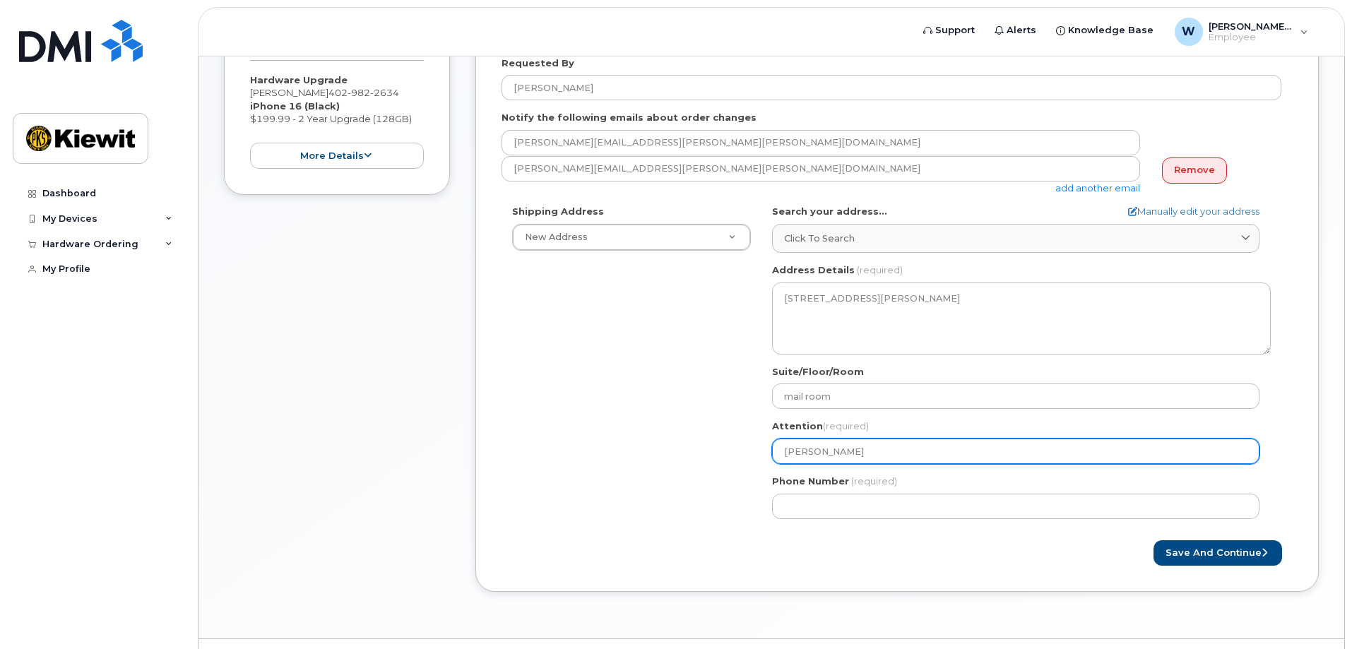
select select
type input "wyatt fel"
select select
type input "wyatt feldh"
select select
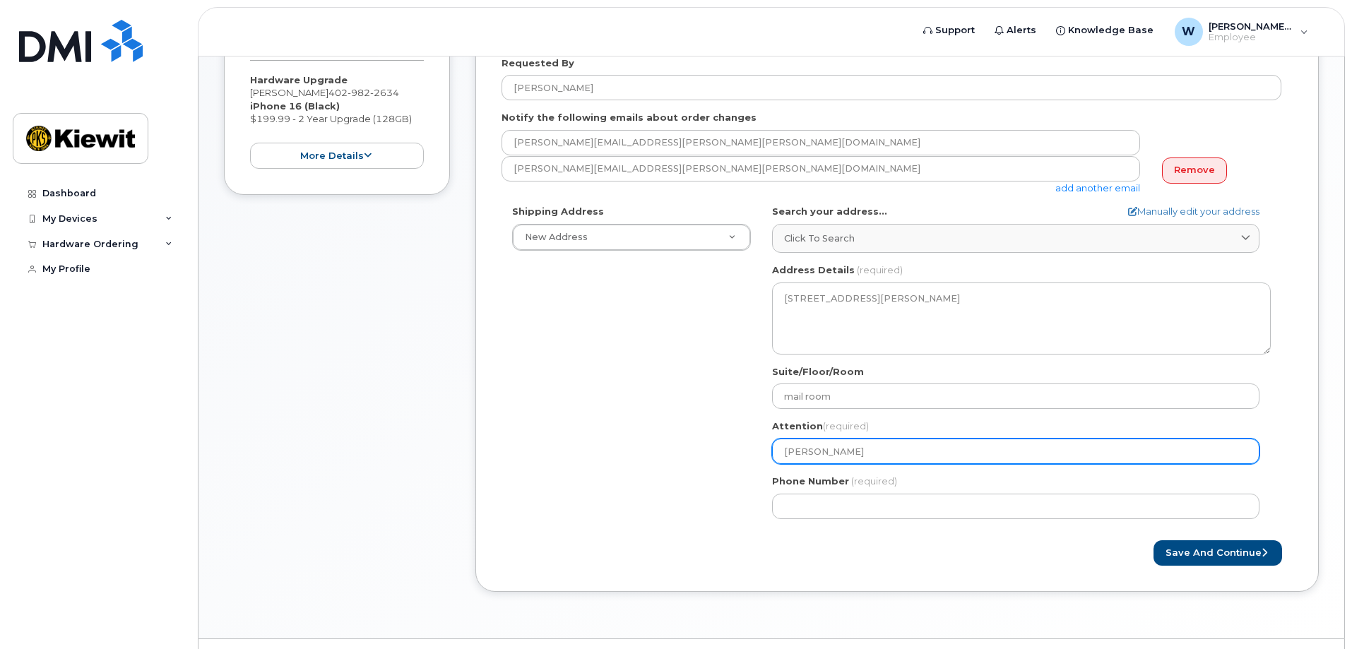
type input "wyatt feldha"
select select
type input "wyatt feldhac"
select select
type input "wyatt feldhack"
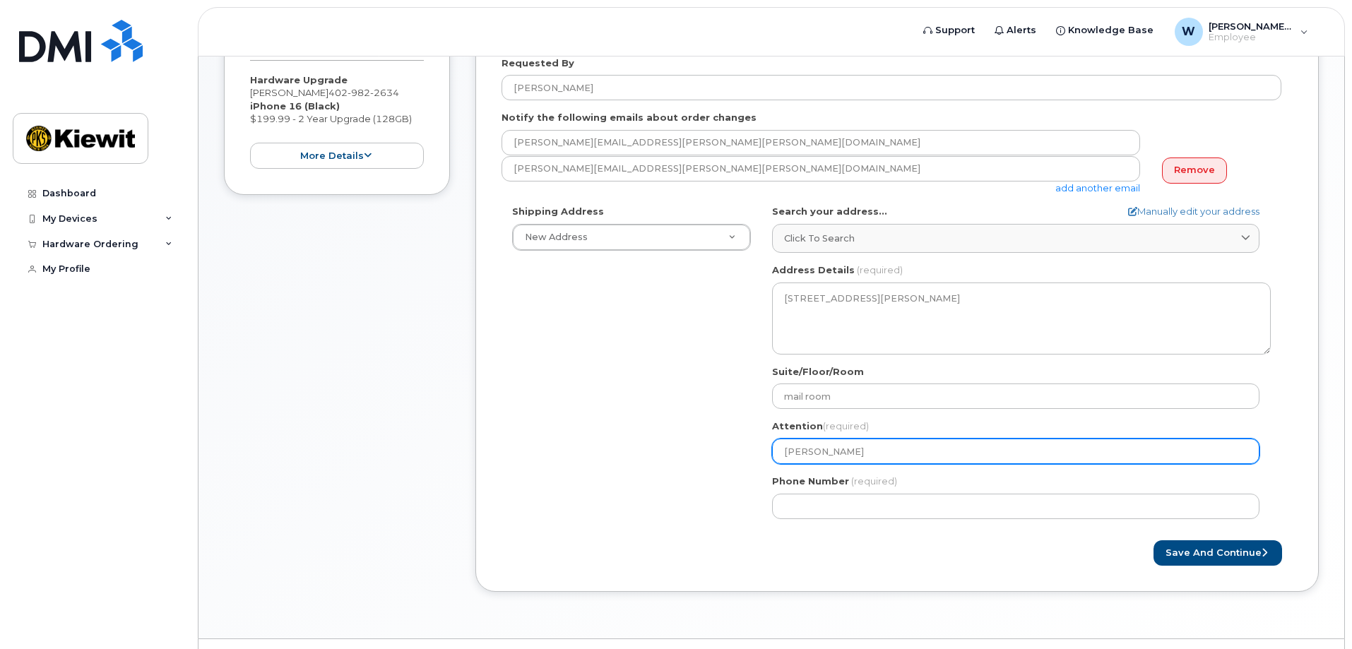
select select
type input "wyatt feldhacke"
select select
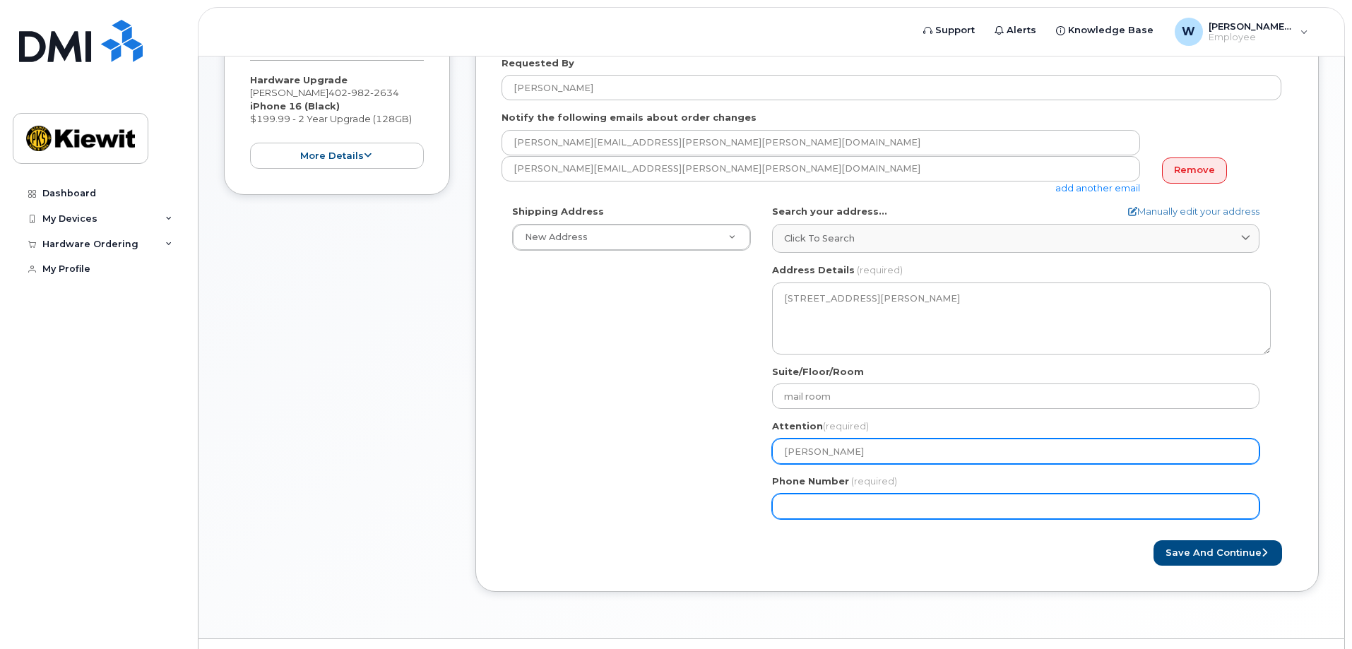
type input "wyatt feldhacker"
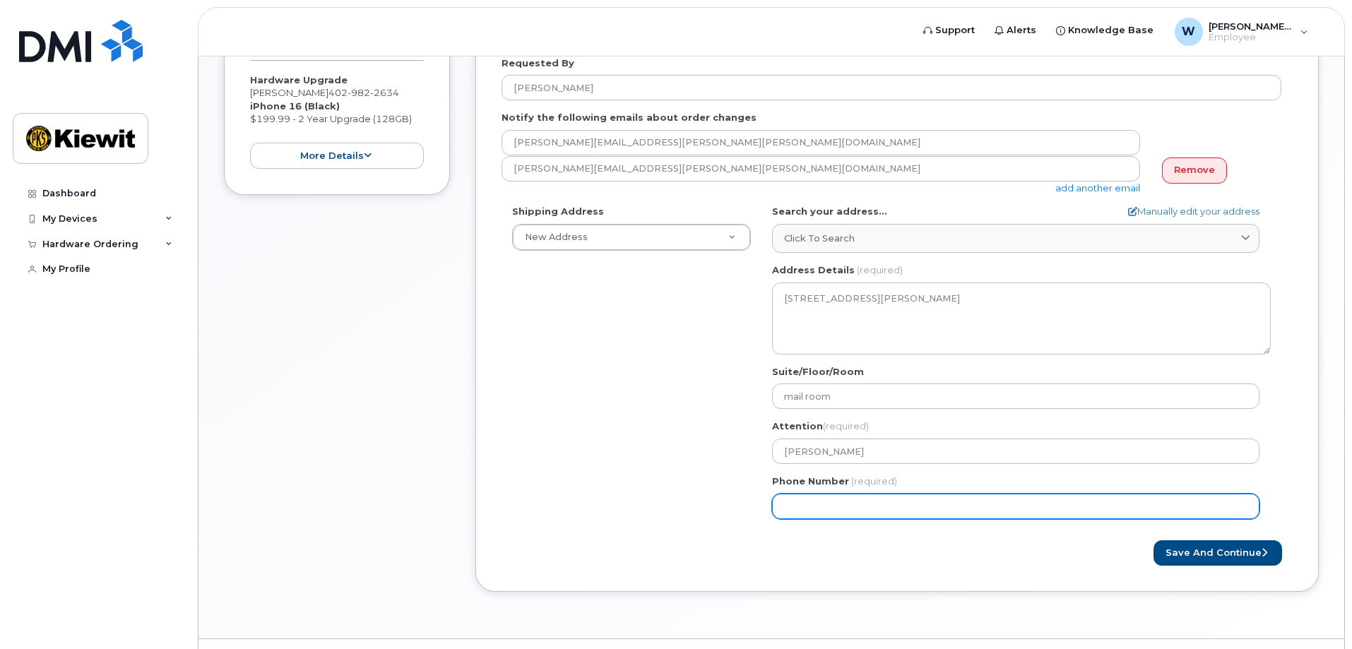
click at [819, 506] on input "Phone Number" at bounding box center [1015, 506] width 487 height 25
type input "4029822634"
select select
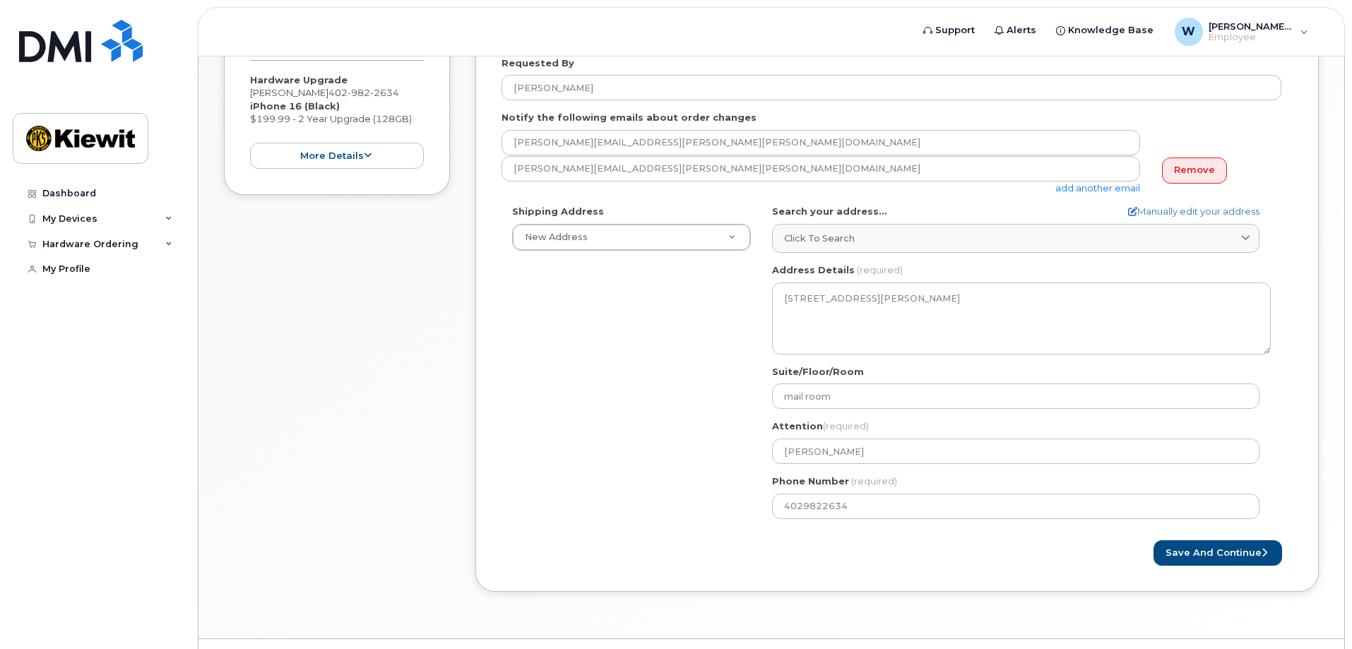
click at [770, 546] on div "Save and Continue" at bounding box center [896, 553] width 791 height 26
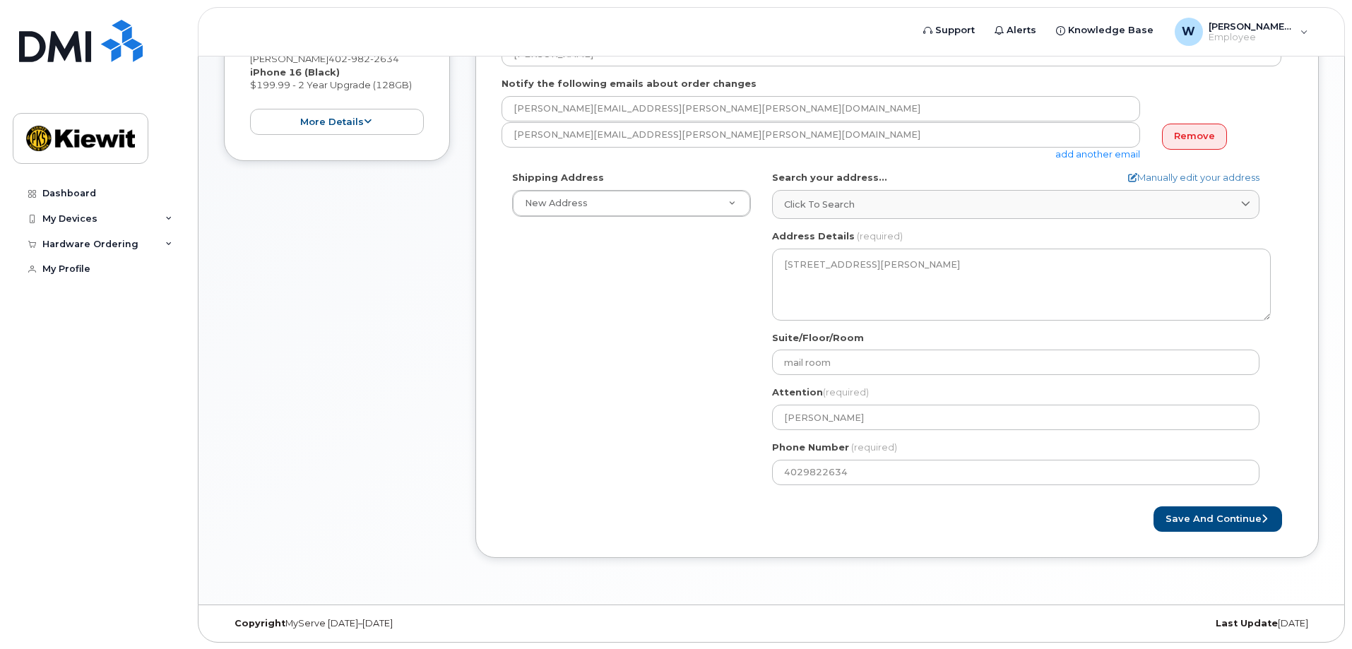
scroll to position [388, 0]
click at [1230, 527] on button "Save and Continue" at bounding box center [1217, 519] width 129 height 26
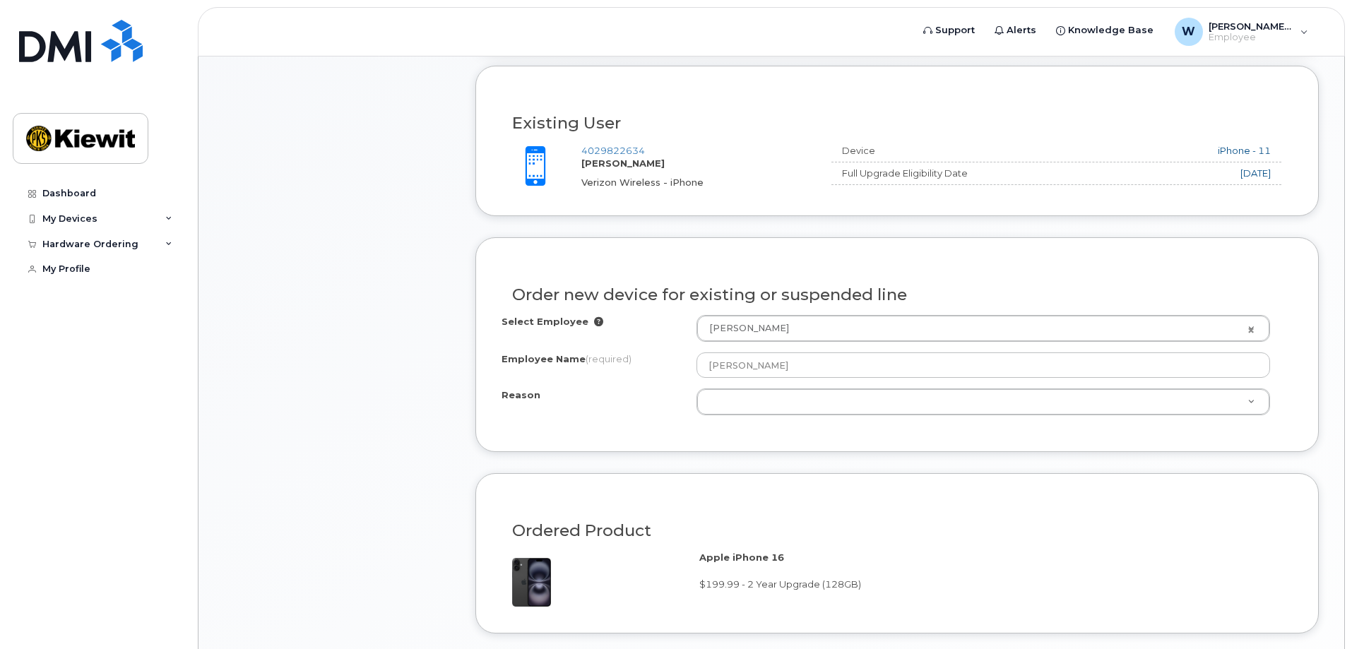
scroll to position [565, 0]
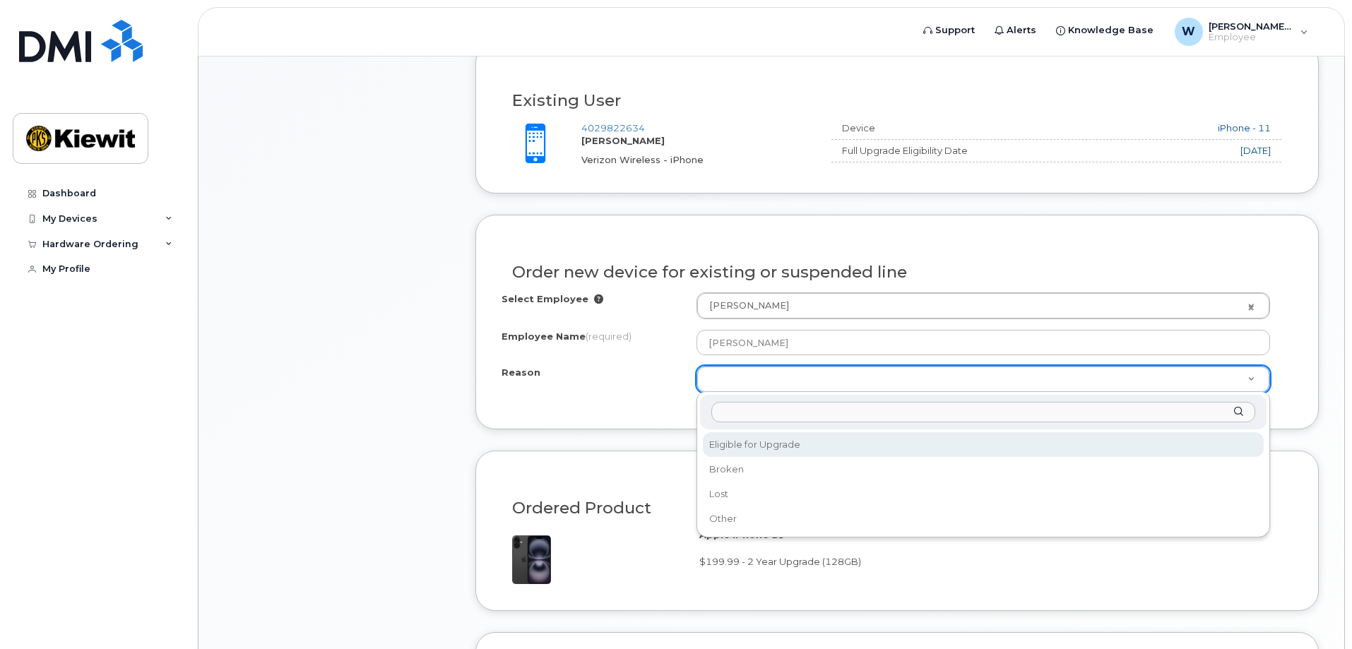
select select "eligible_for_upgrade"
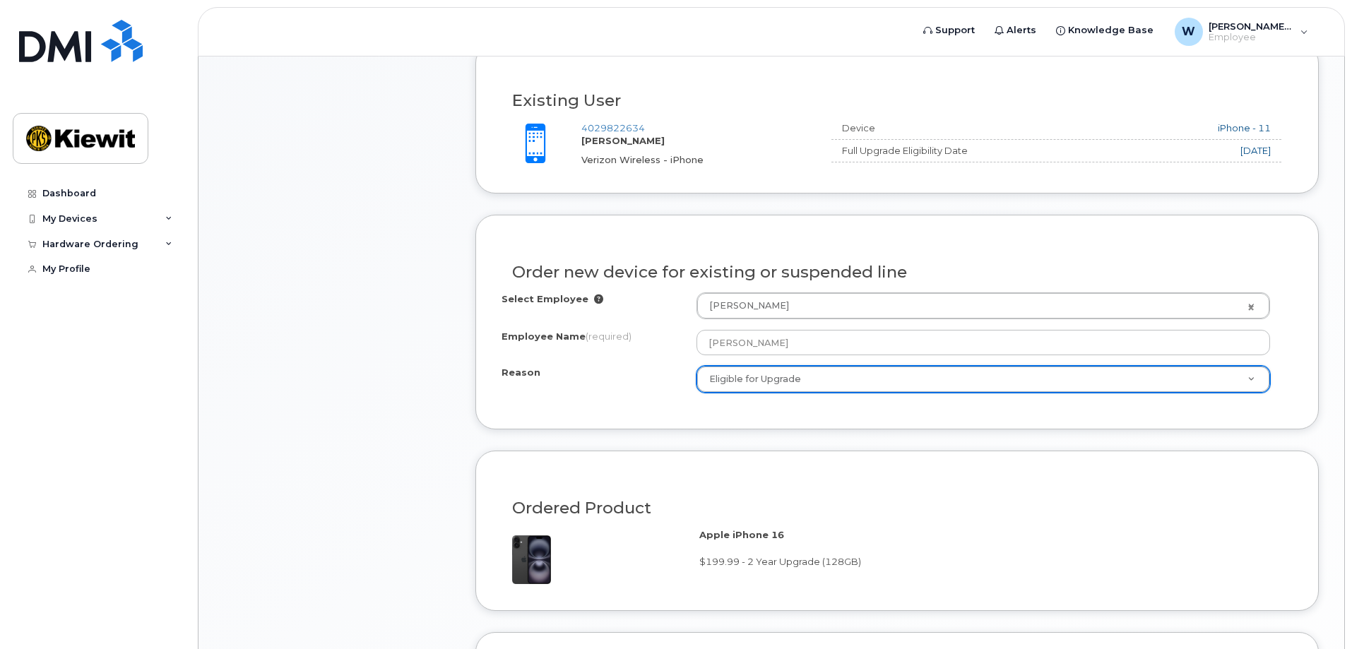
click at [667, 401] on div "Select Employee [PERSON_NAME] 2161904 Employee Name (required) [PERSON_NAME] Re…" at bounding box center [896, 347] width 791 height 111
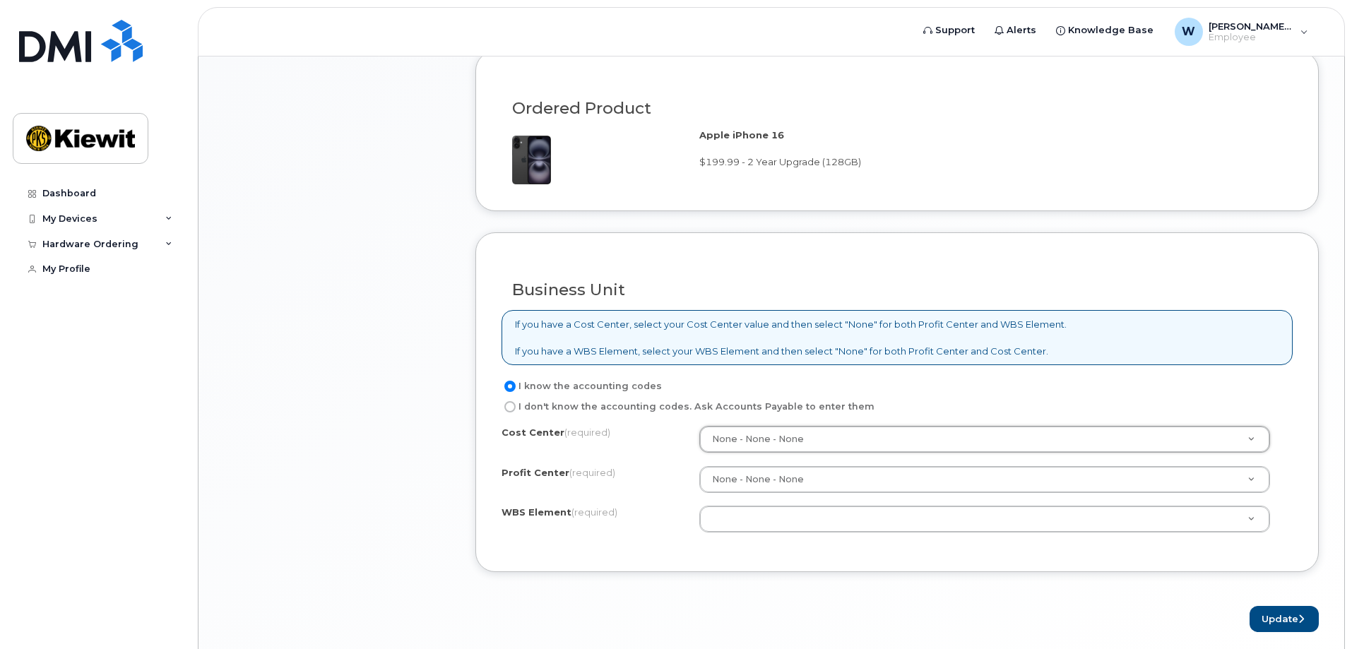
scroll to position [989, 0]
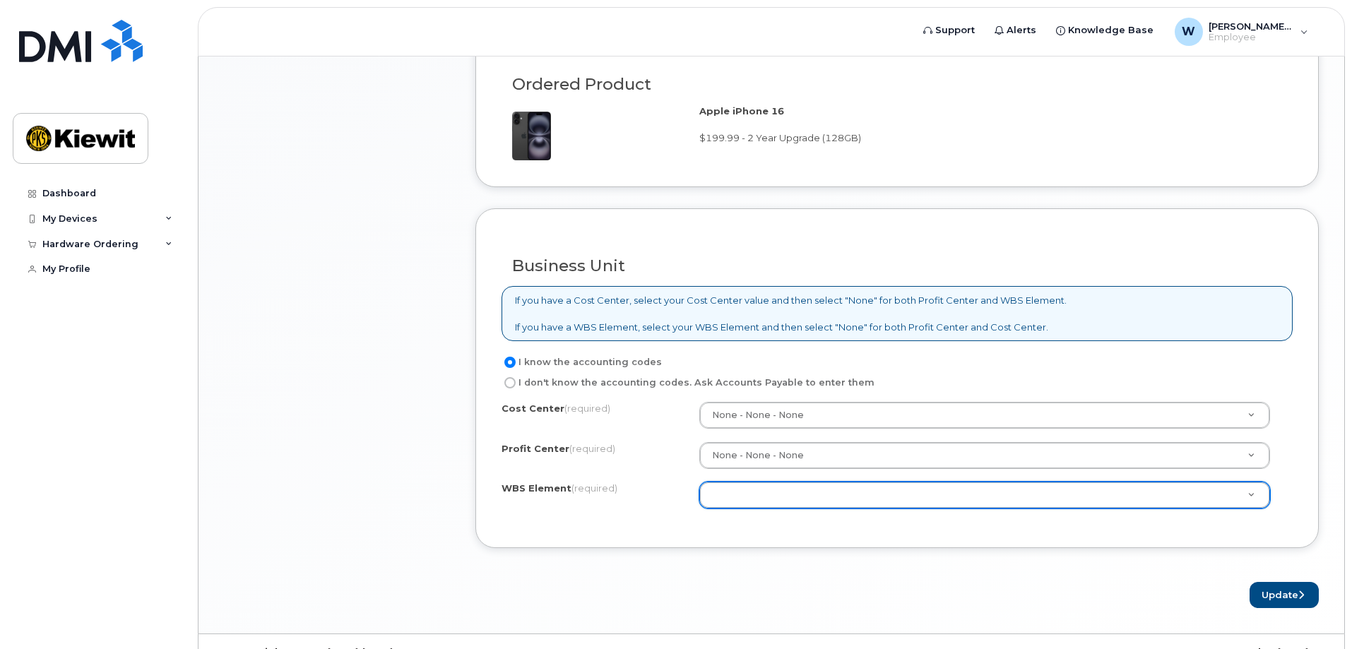
click at [580, 379] on label "I don't know the accounting codes. Ask Accounts Payable to enter them" at bounding box center [687, 382] width 373 height 17
click at [516, 379] on input "I don't know the accounting codes. Ask Accounts Payable to enter them" at bounding box center [509, 382] width 11 height 11
radio input "true"
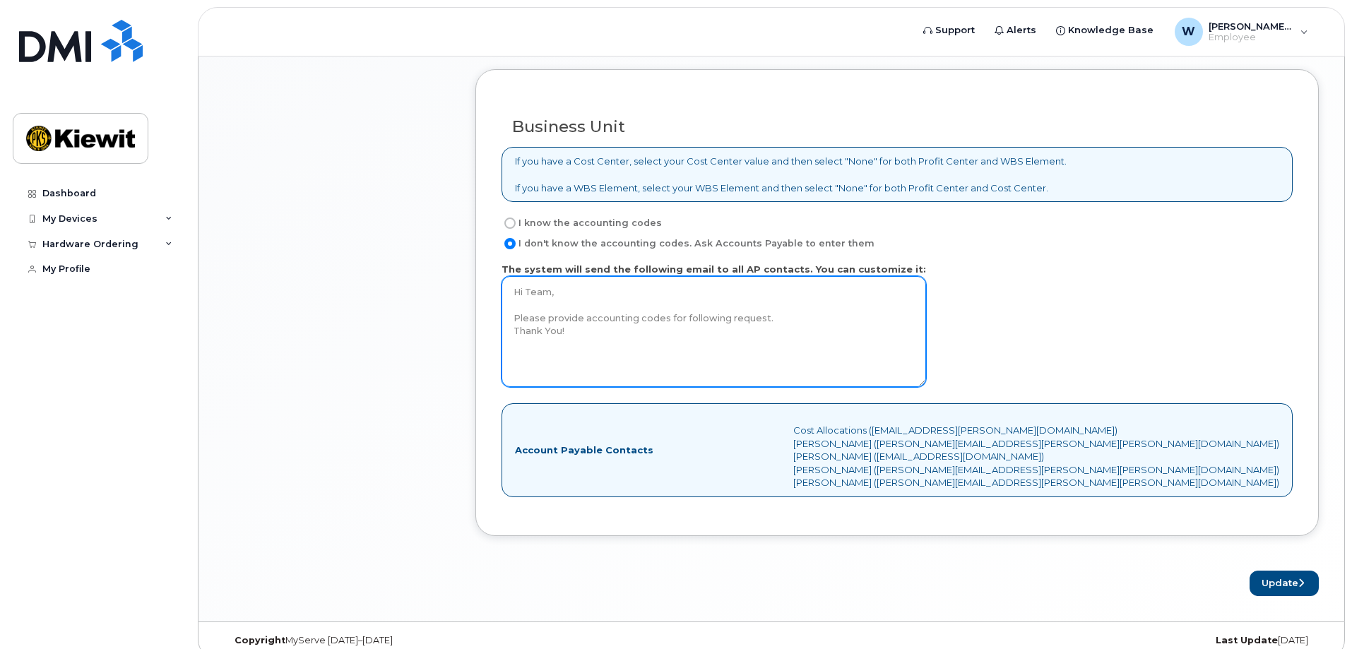
scroll to position [1145, 0]
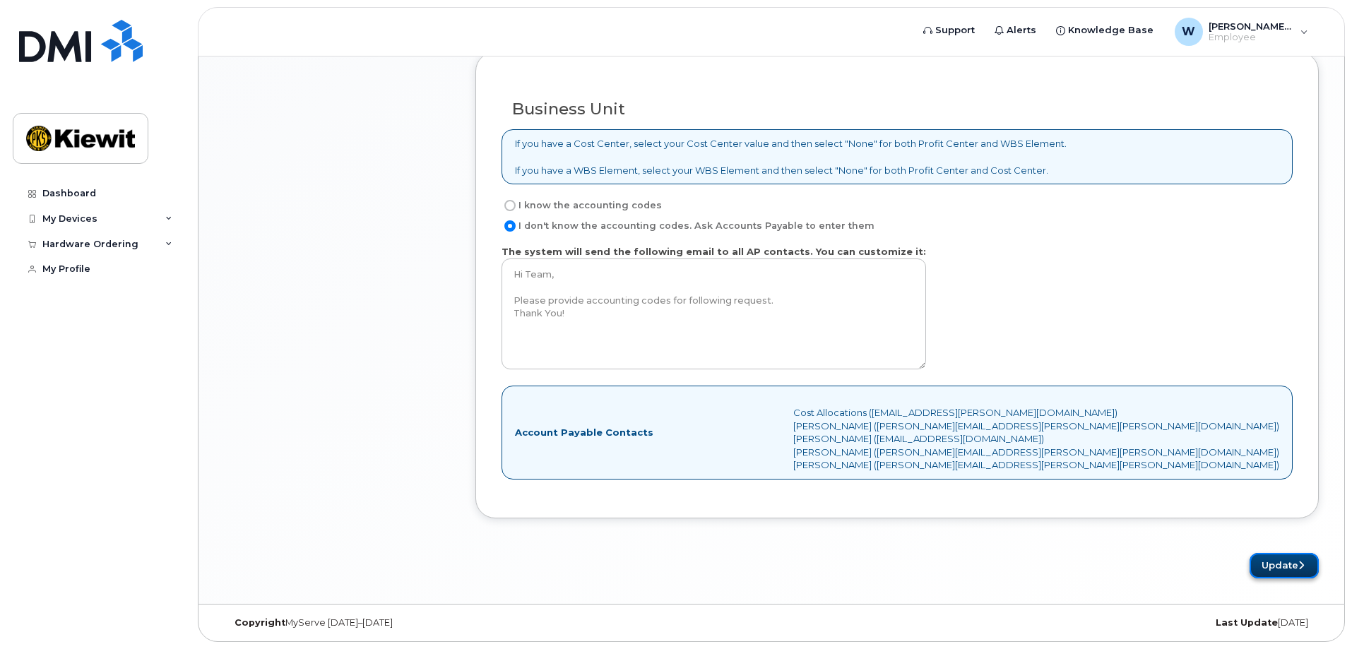
click at [1282, 559] on button "Update" at bounding box center [1283, 566] width 69 height 26
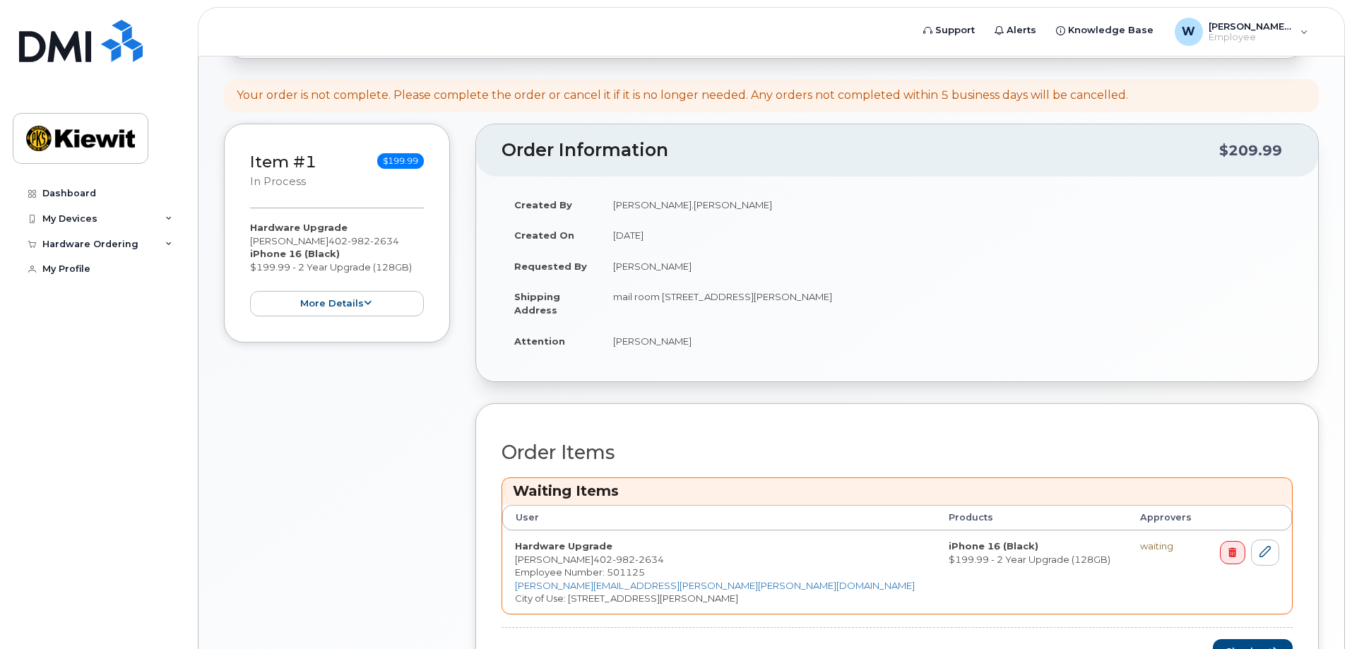
scroll to position [399, 0]
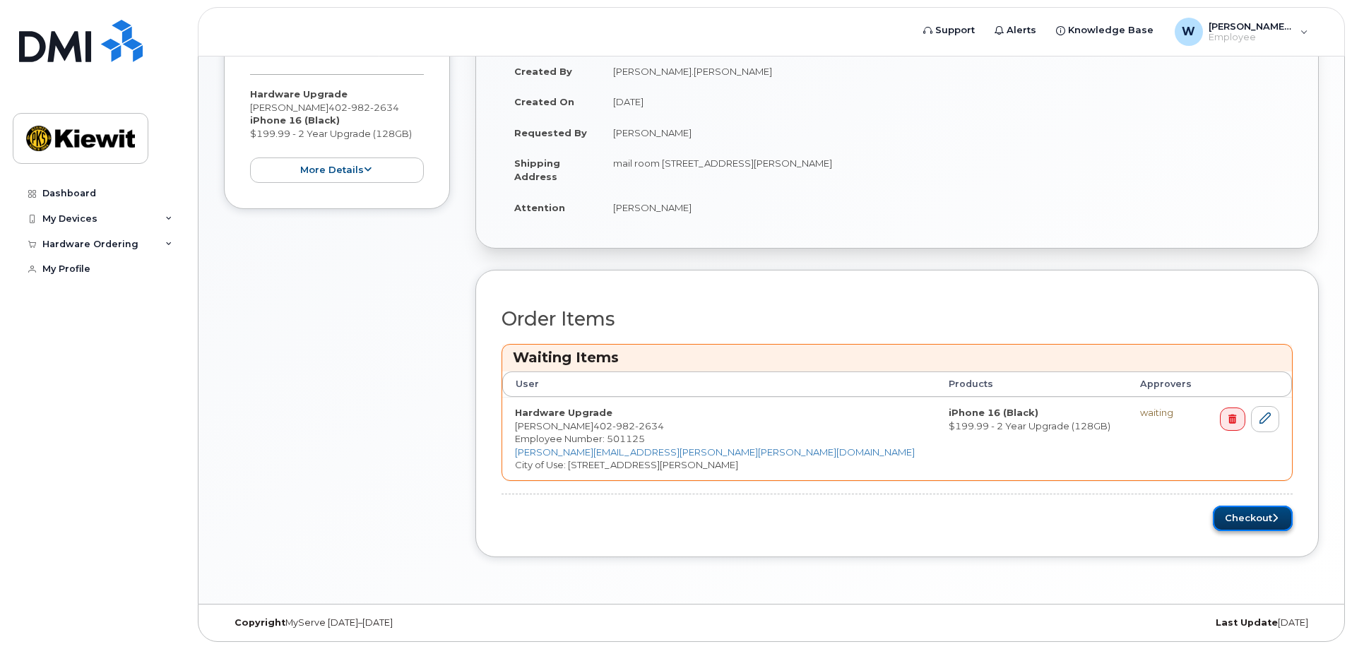
click at [1233, 519] on button "Checkout" at bounding box center [1253, 519] width 80 height 26
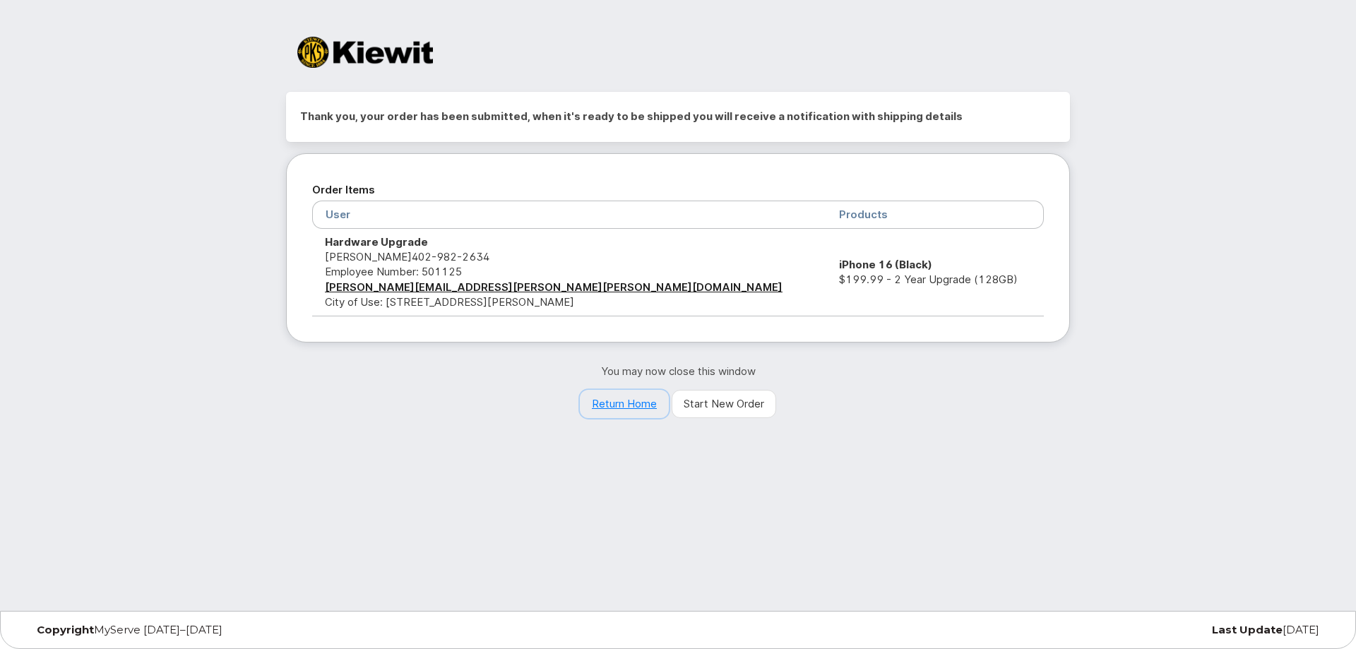
click at [625, 402] on link "Return Home" at bounding box center [624, 404] width 89 height 28
